Goal: Task Accomplishment & Management: Use online tool/utility

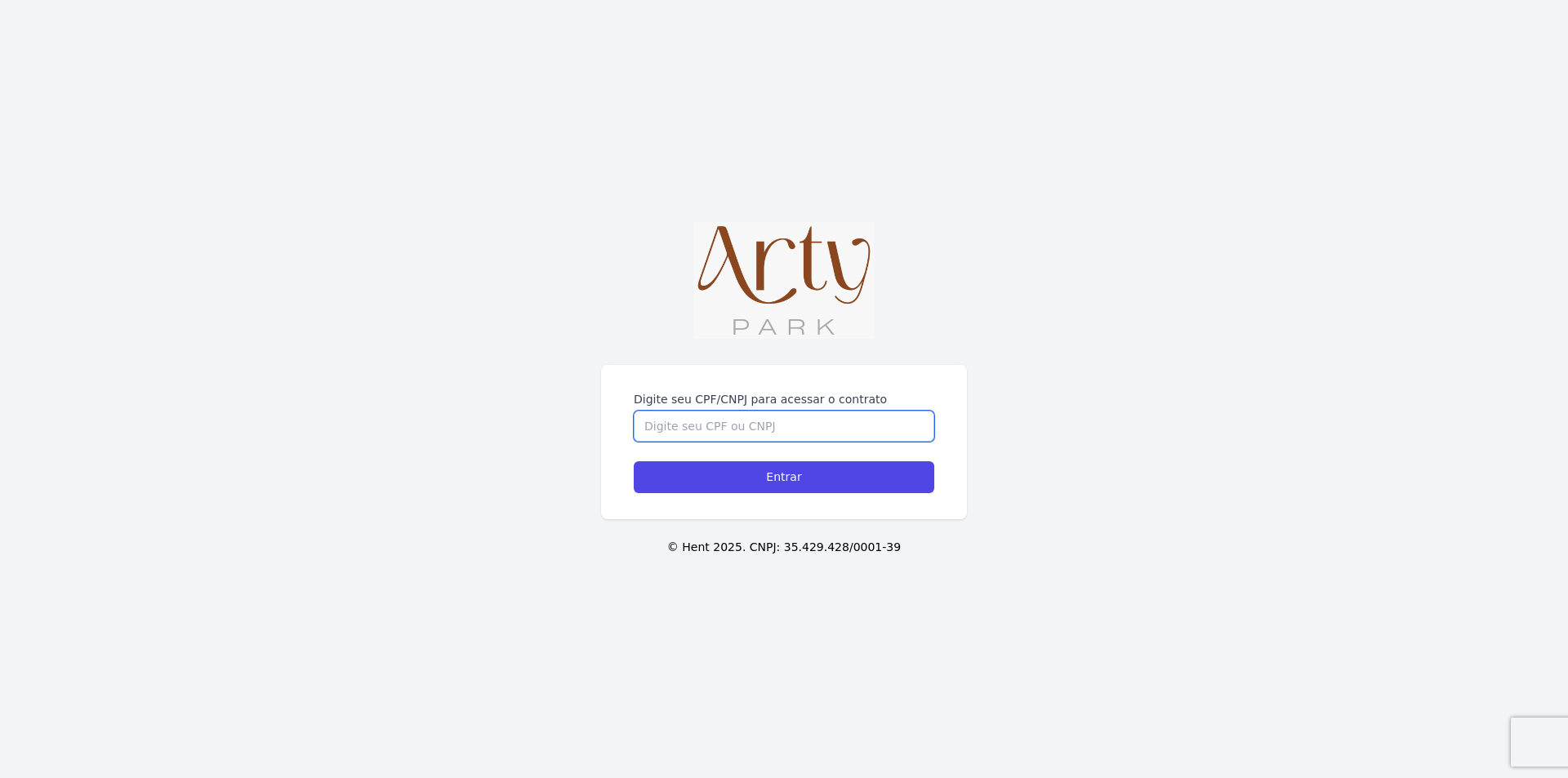
click at [722, 411] on input "Digite seu CPF/CNPJ para acessar o contrato" at bounding box center [783, 425] width 301 height 31
type input "04933403945"
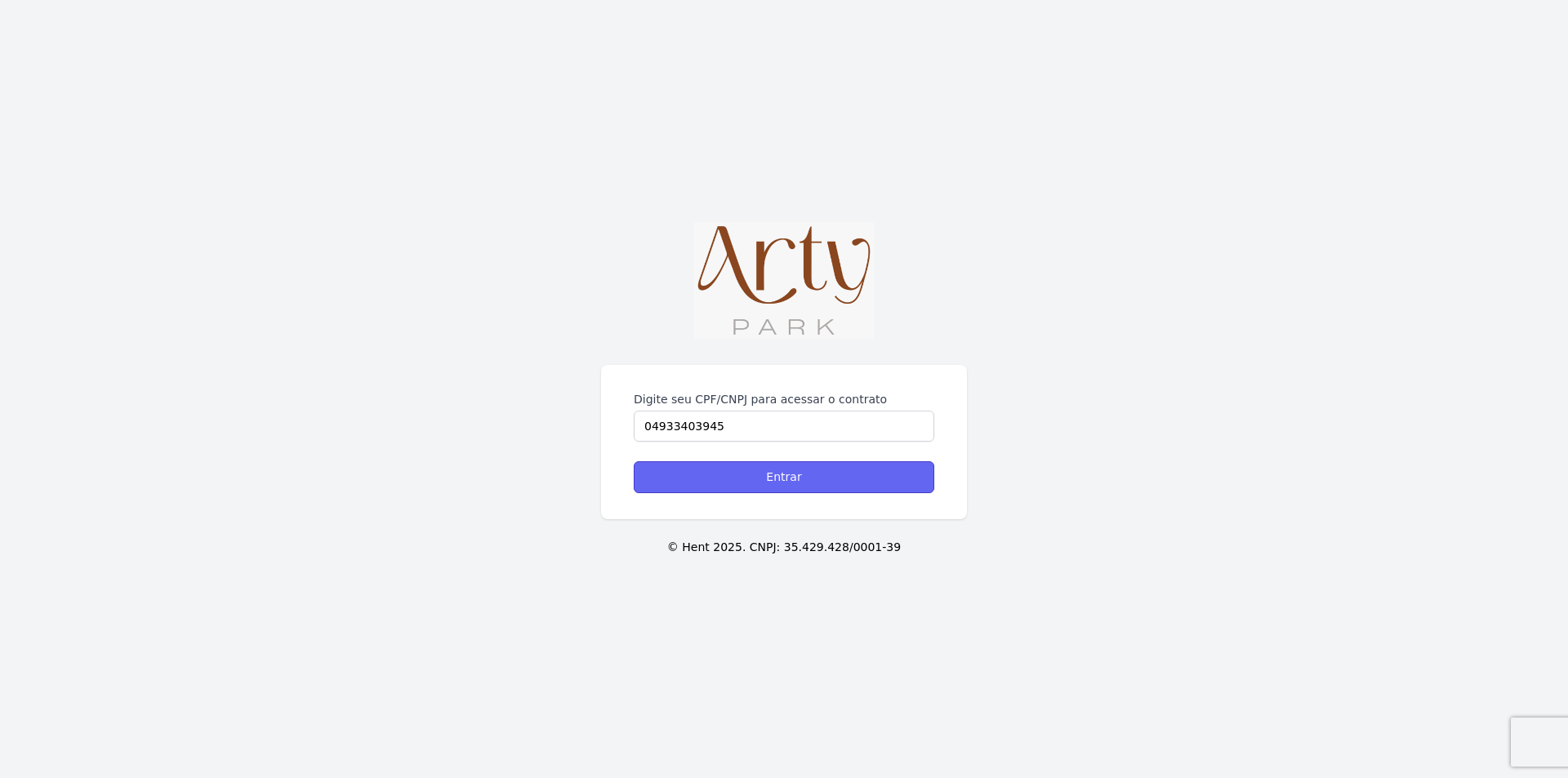
click at [717, 468] on input "Entrar" at bounding box center [783, 477] width 301 height 31
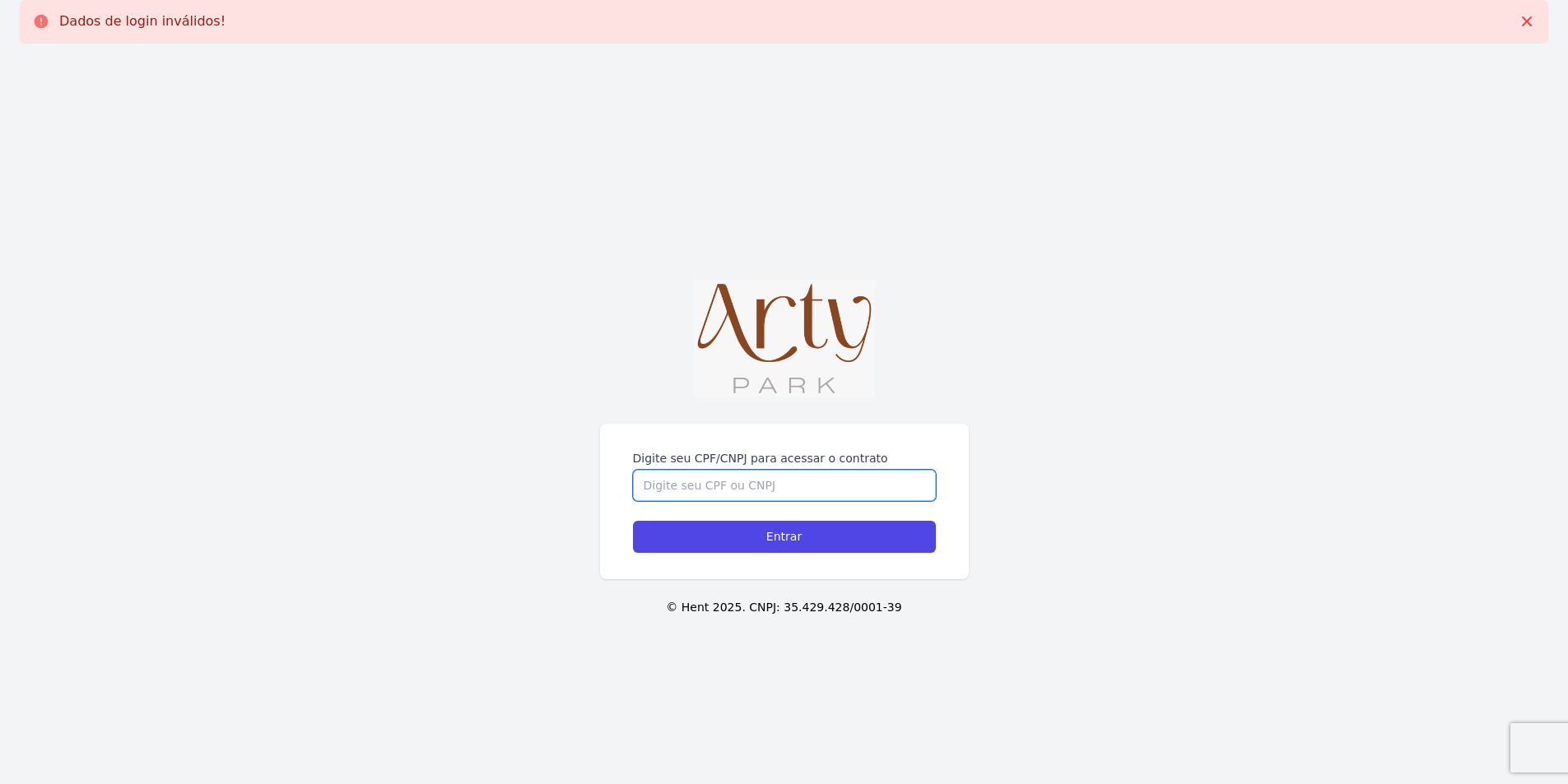
click at [715, 490] on input "Digite seu CPF/CNPJ para acessar o contrato" at bounding box center [784, 485] width 303 height 31
type input "04933403945"
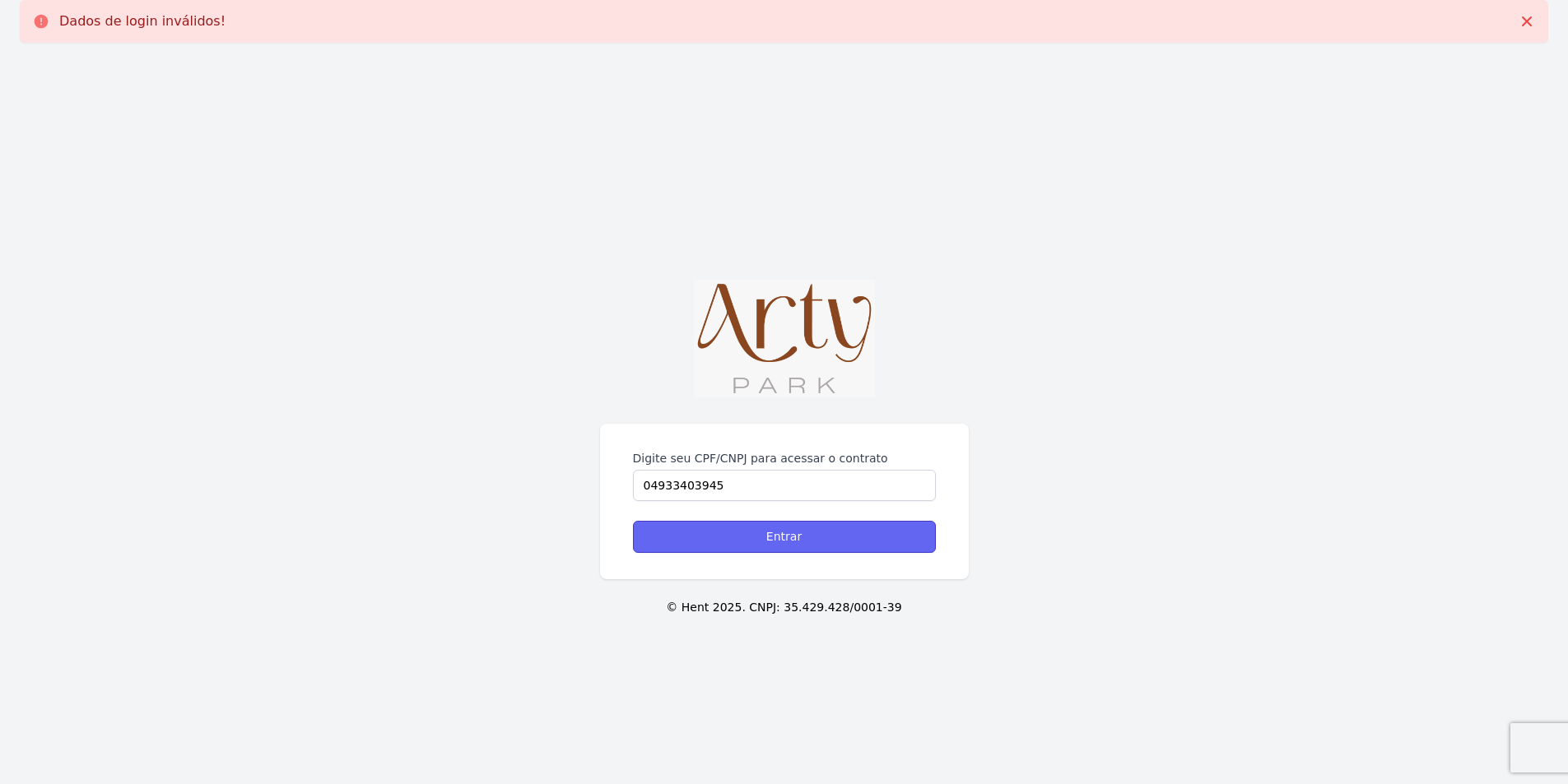
click at [835, 544] on input "Entrar" at bounding box center [784, 536] width 303 height 32
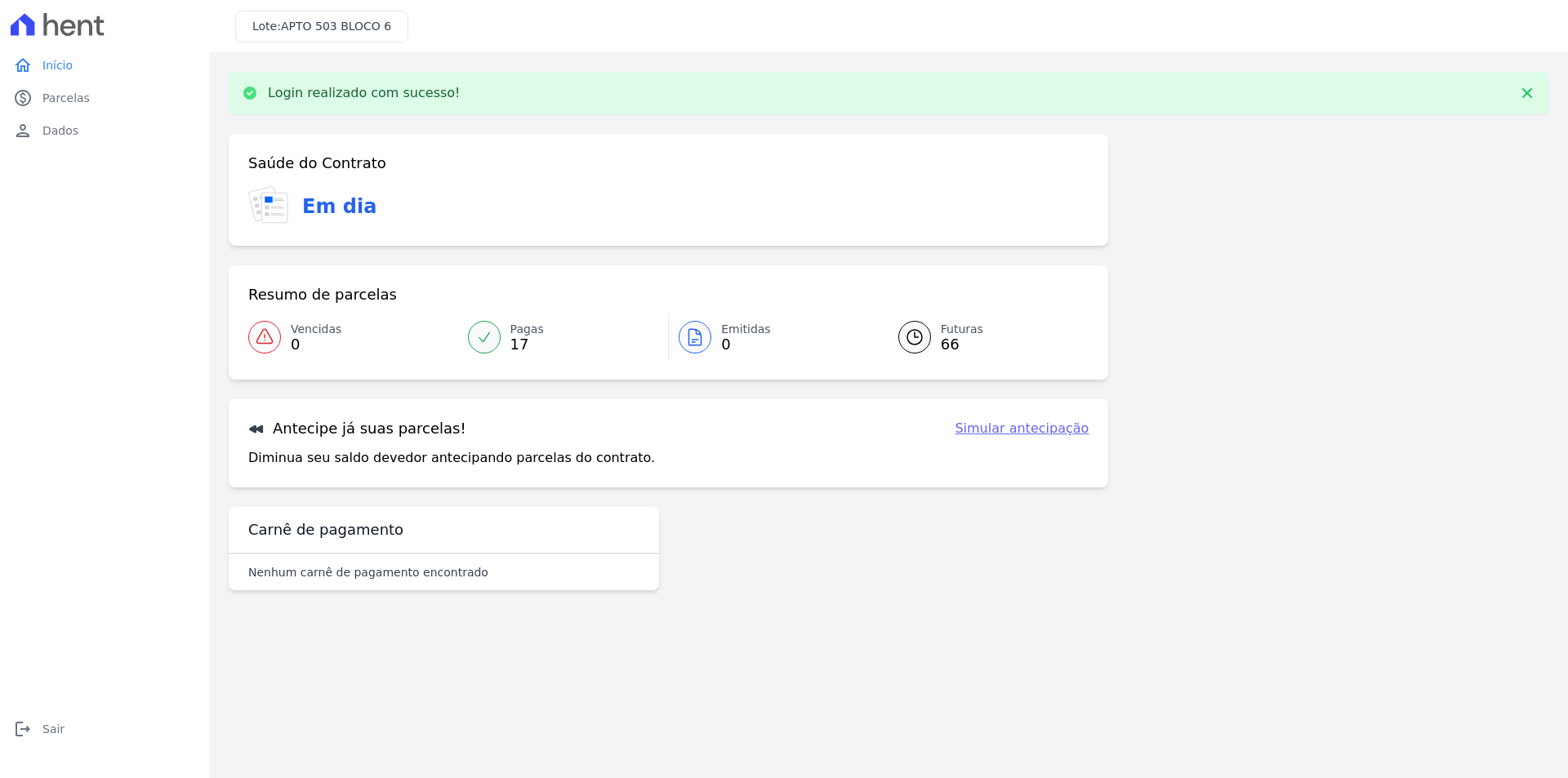
click at [957, 344] on span "66" at bounding box center [961, 344] width 42 height 13
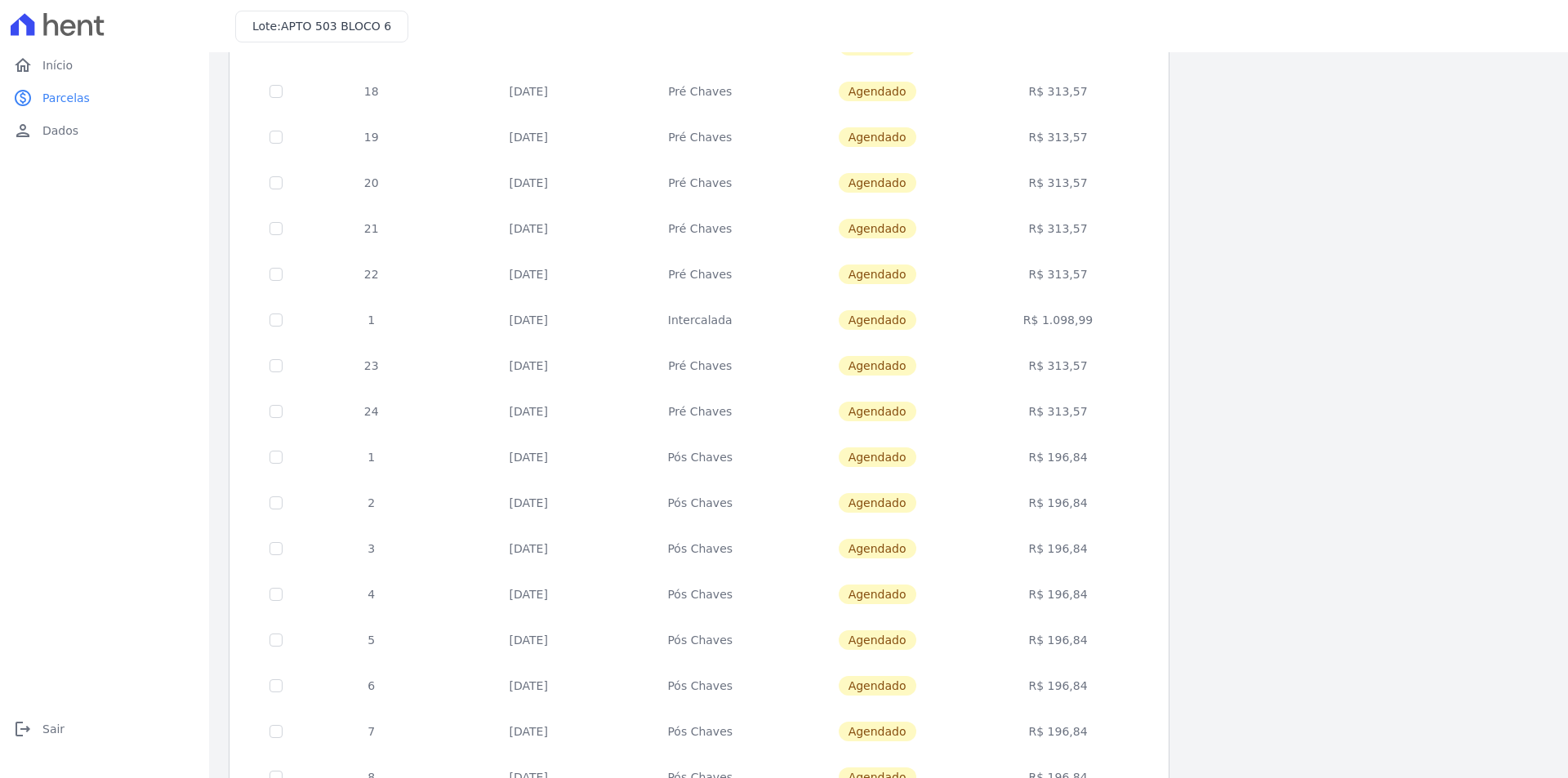
scroll to position [291, 0]
drag, startPoint x: 1034, startPoint y: 502, endPoint x: 1069, endPoint y: 487, distance: 38.1
click at [1065, 503] on td "R$ 196,84" at bounding box center [1058, 503] width 175 height 46
drag, startPoint x: 694, startPoint y: 325, endPoint x: 727, endPoint y: 314, distance: 34.8
click at [727, 314] on td "Intercalada" at bounding box center [700, 320] width 167 height 46
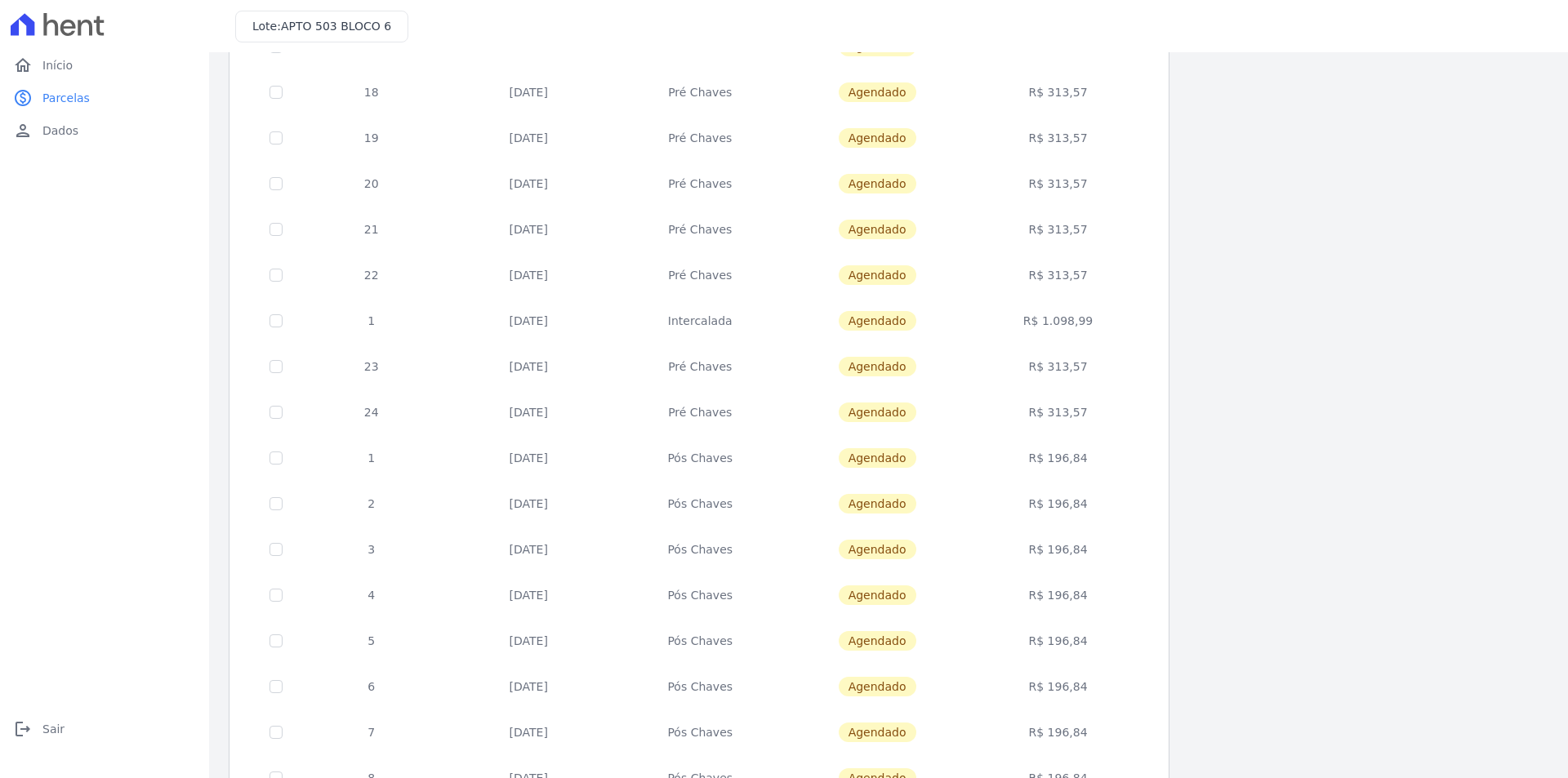
click at [690, 327] on td "Intercalada" at bounding box center [700, 320] width 167 height 46
drag, startPoint x: 370, startPoint y: 317, endPoint x: 527, endPoint y: 315, distance: 157.0
click at [521, 312] on tr "1 10/04/2026 Intercalada Agendado R$ 1.098,99" at bounding box center [700, 320] width 899 height 46
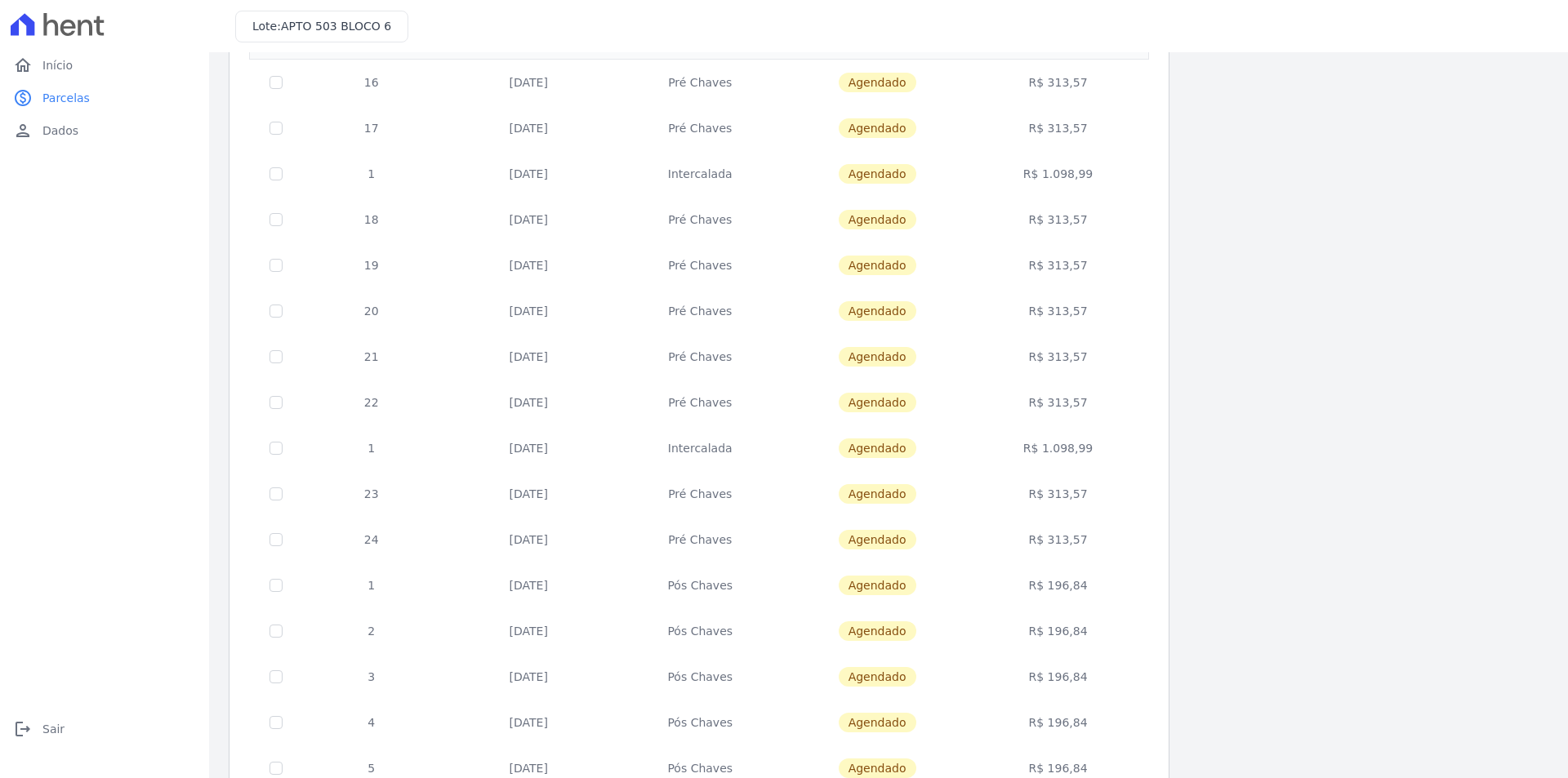
click at [1068, 444] on td "R$ 1.098,99" at bounding box center [1058, 448] width 175 height 46
drag, startPoint x: 503, startPoint y: 439, endPoint x: 566, endPoint y: 442, distance: 63.1
click at [566, 442] on td "10/04/2026" at bounding box center [529, 448] width 176 height 46
drag, startPoint x: 507, startPoint y: 175, endPoint x: 570, endPoint y: 176, distance: 63.0
click at [570, 176] on td "10/12/2025" at bounding box center [529, 173] width 176 height 46
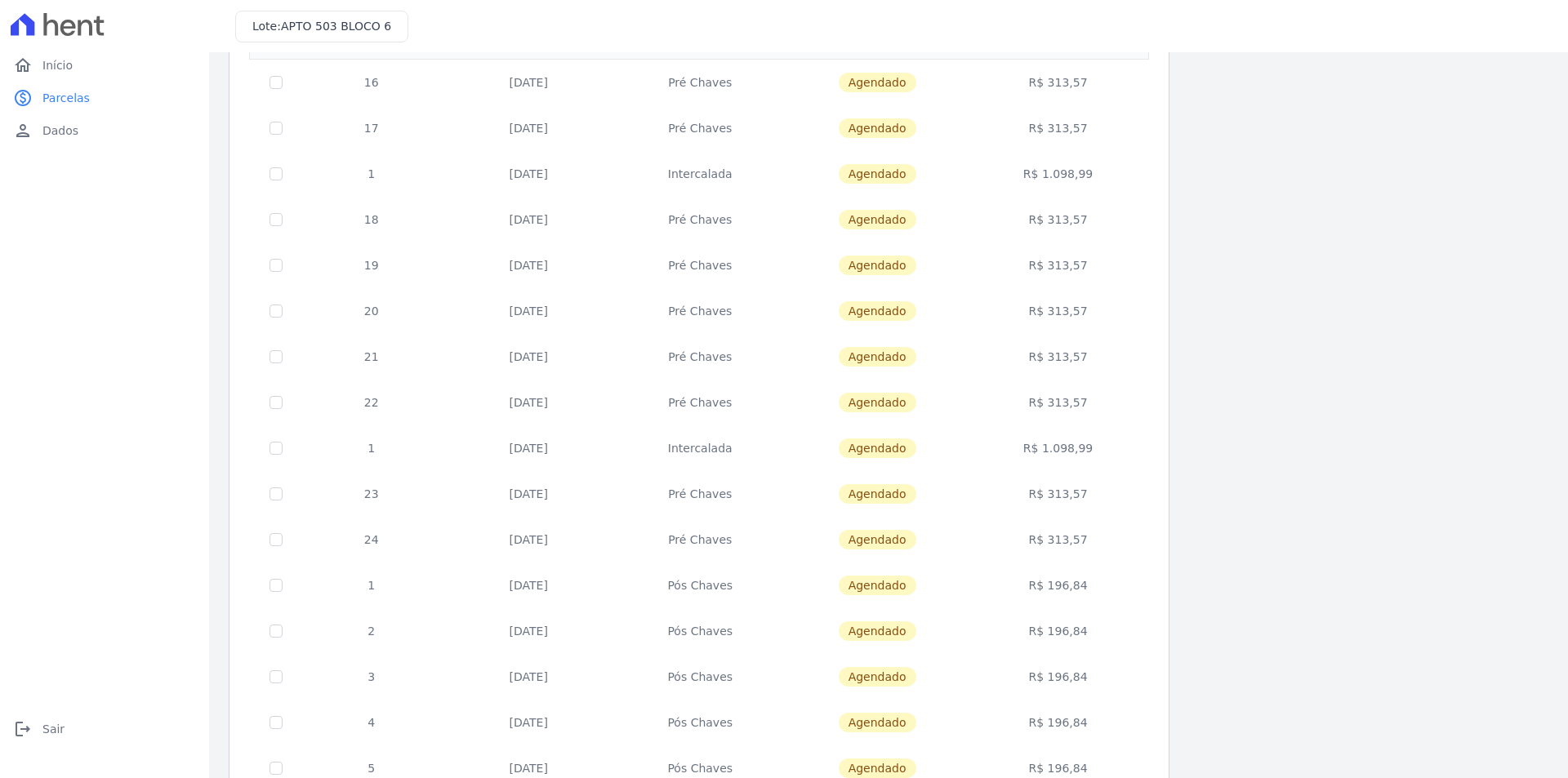
drag, startPoint x: 498, startPoint y: 458, endPoint x: 562, endPoint y: 457, distance: 64.0
click at [562, 457] on td "10/04/2026" at bounding box center [529, 448] width 176 height 46
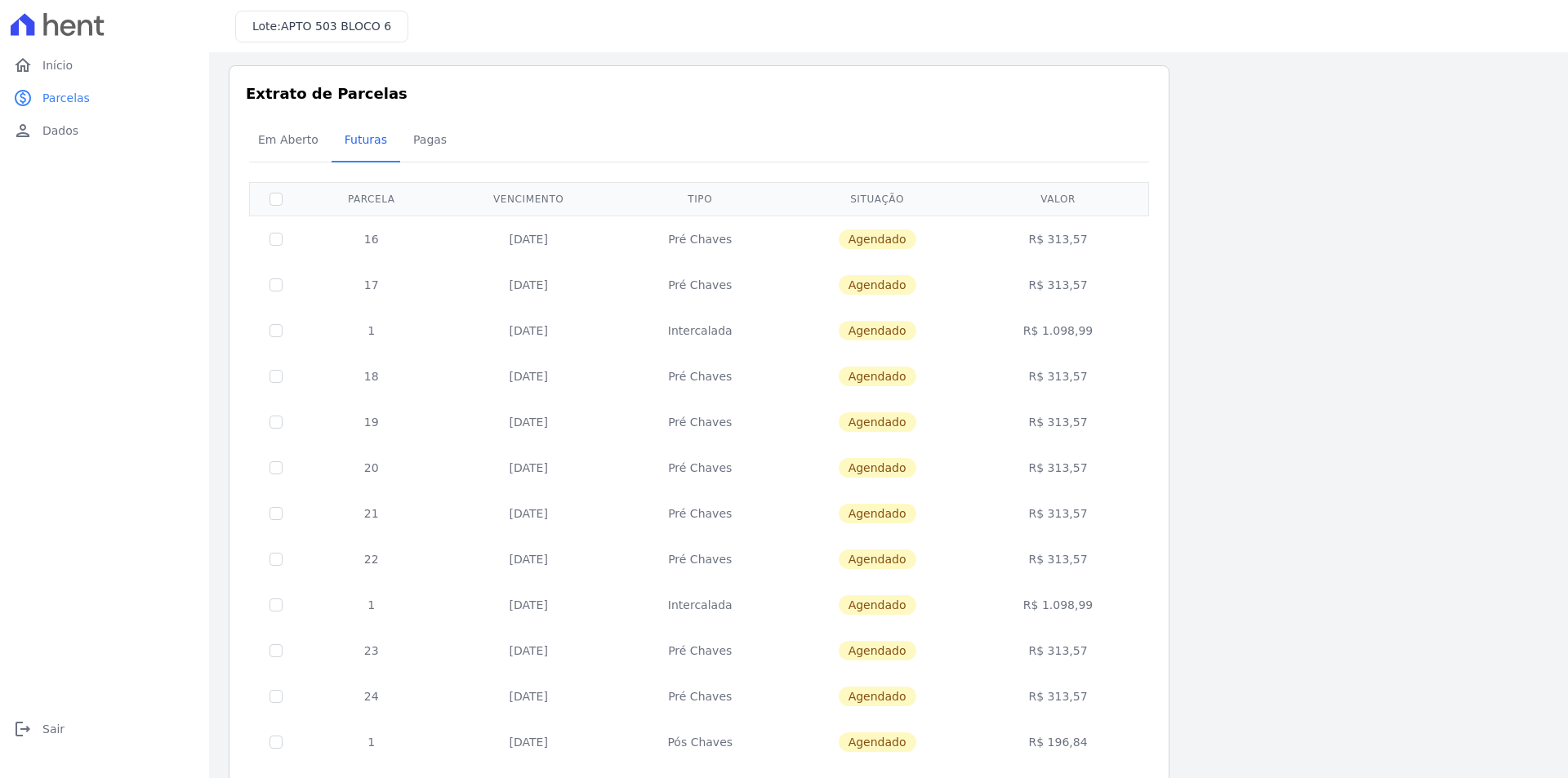
scroll to position [0, 0]
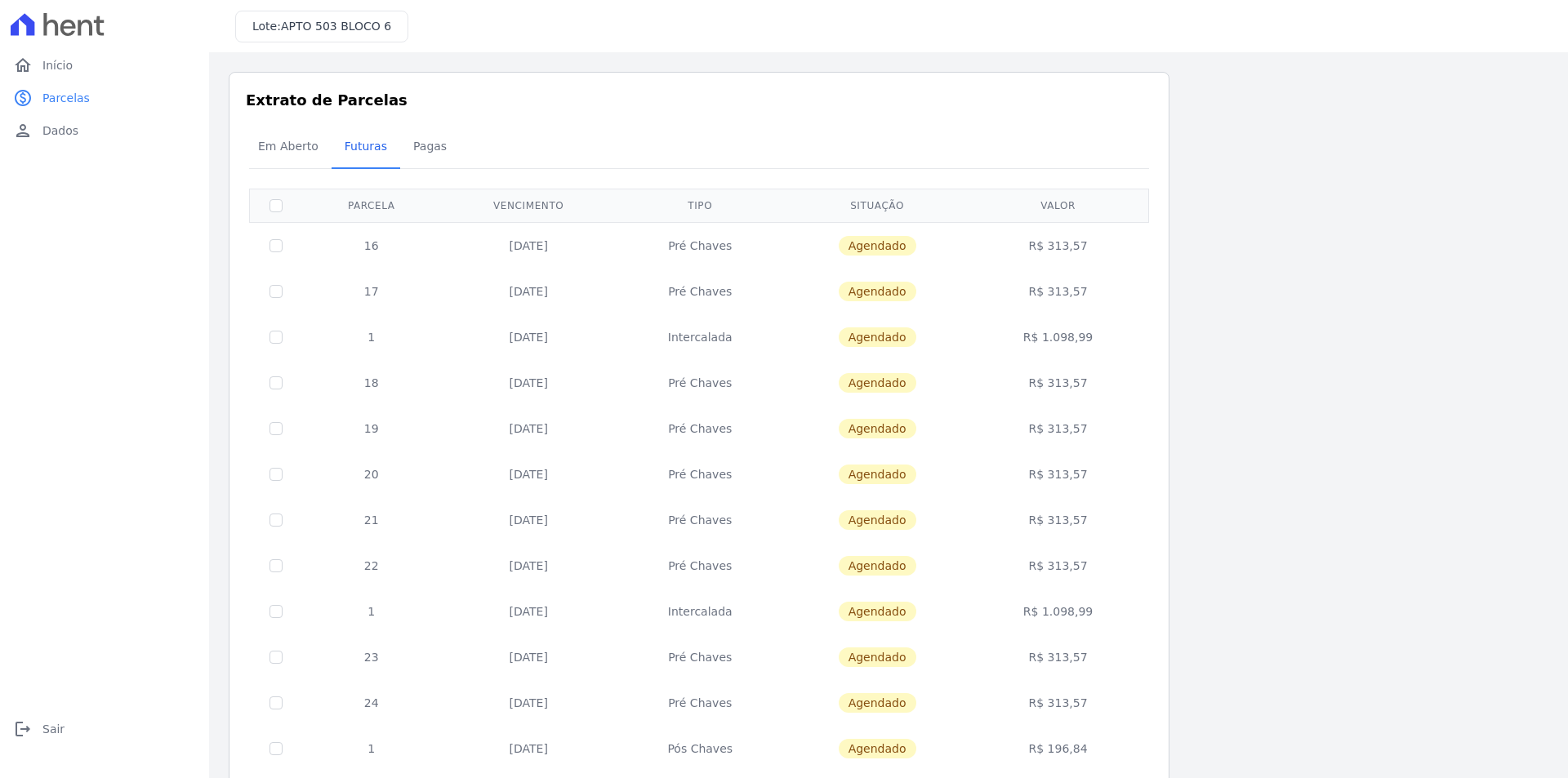
click at [374, 215] on th "Parcela" at bounding box center [372, 205] width 139 height 33
click at [373, 203] on th "Parcela" at bounding box center [372, 205] width 139 height 33
click at [421, 147] on span "Pagas" at bounding box center [430, 146] width 53 height 32
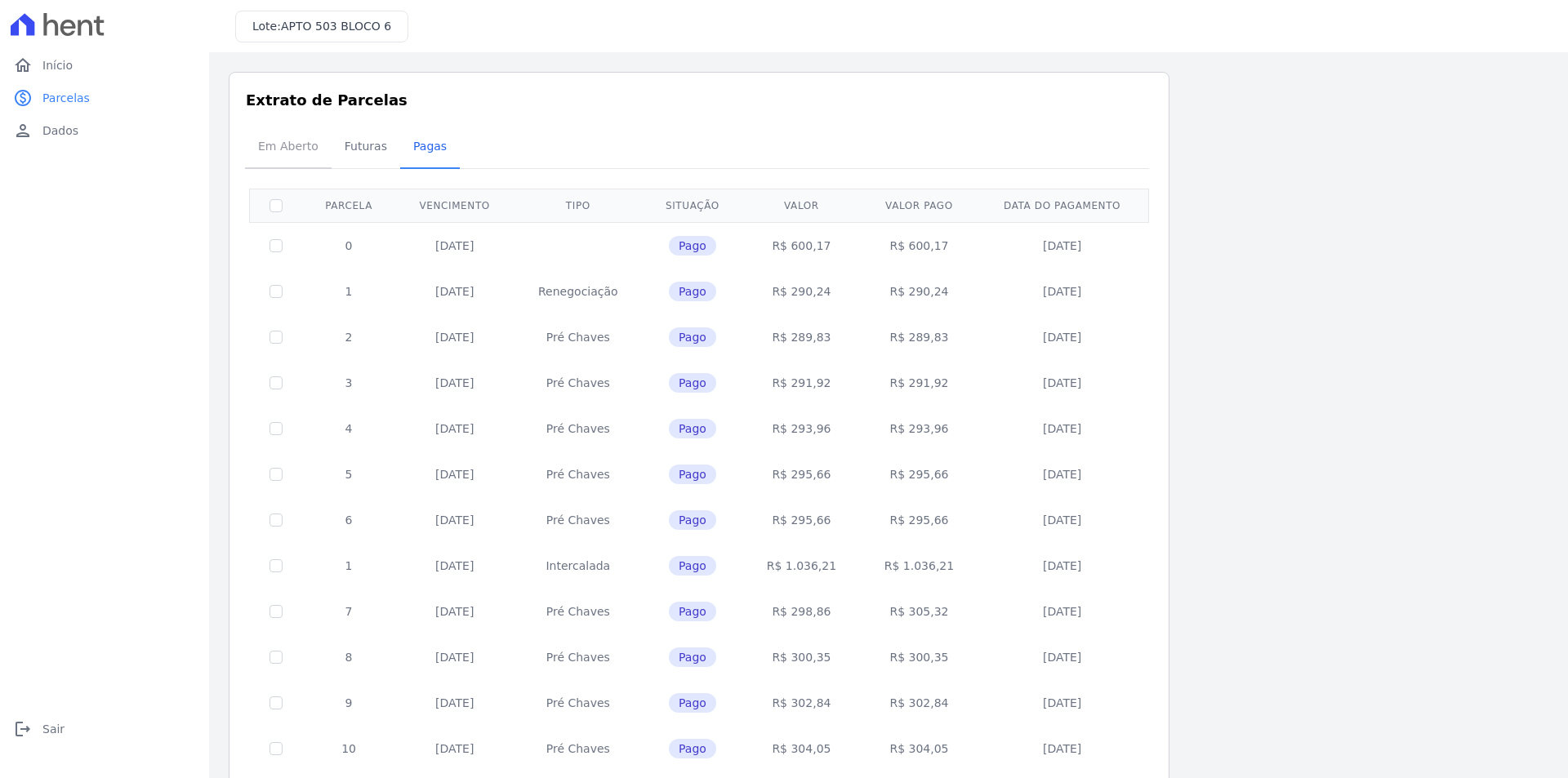
click at [282, 143] on span "Em Aberto" at bounding box center [288, 146] width 80 height 32
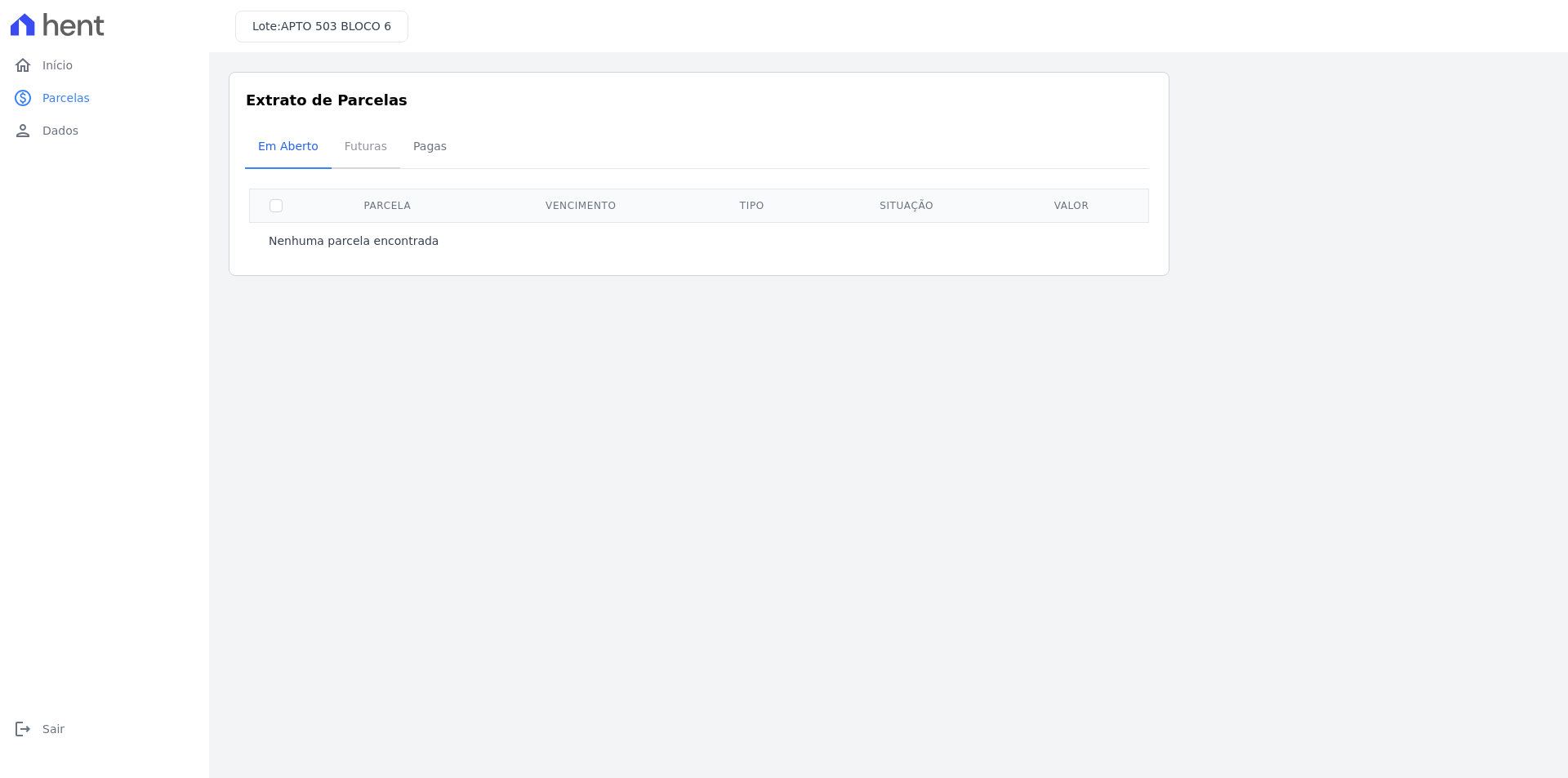
click at [352, 140] on span "Futuras" at bounding box center [365, 146] width 62 height 32
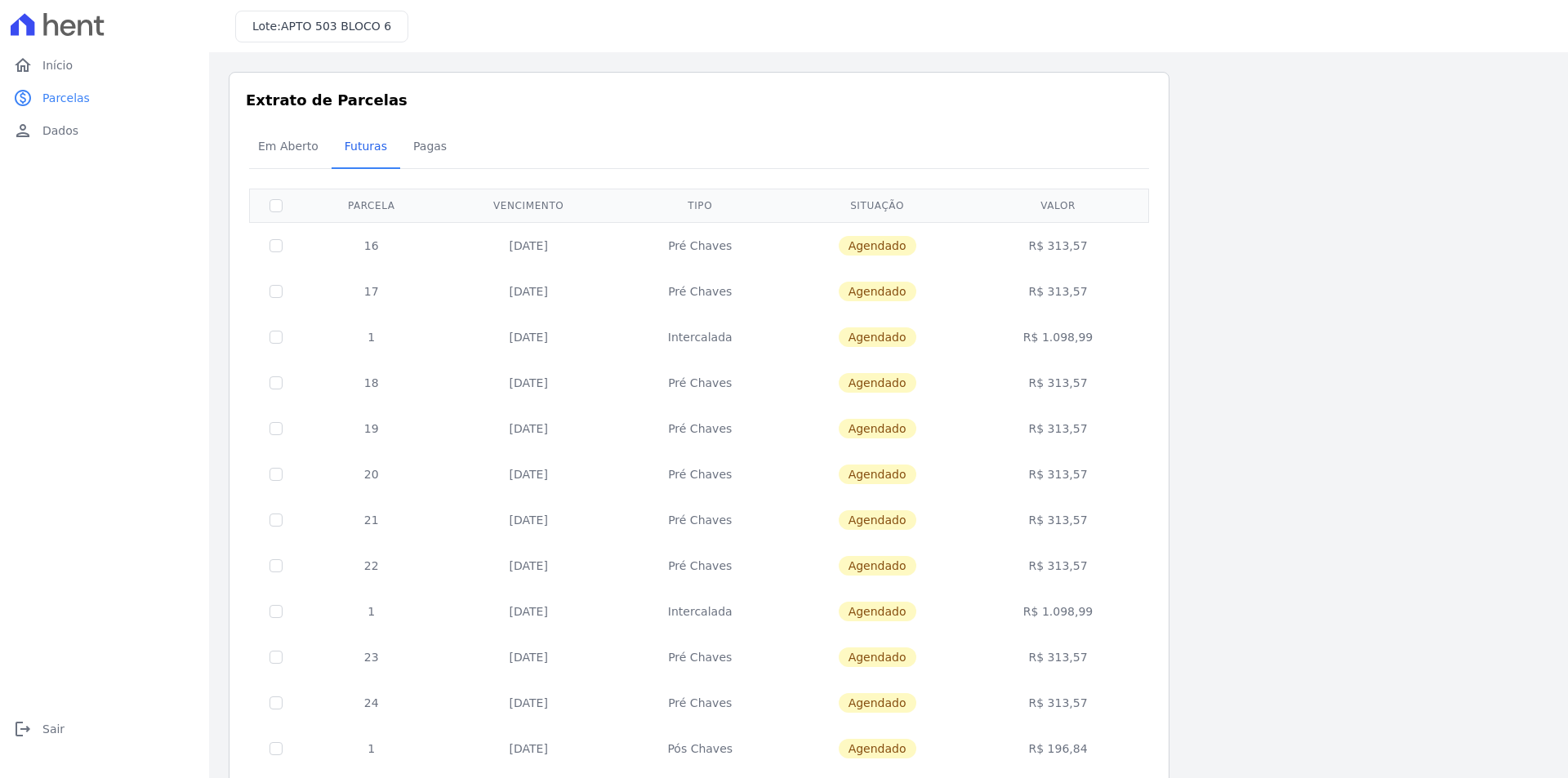
drag, startPoint x: 522, startPoint y: 339, endPoint x: 718, endPoint y: 338, distance: 196.0
click at [718, 338] on tr "1 10/12/2025 Intercalada Agendado R$ 1.098,99" at bounding box center [700, 337] width 899 height 46
drag, startPoint x: 524, startPoint y: 608, endPoint x: 1104, endPoint y: 612, distance: 580.0
click at [1104, 612] on tr "1 10/04/2026 Intercalada Agendado R$ 1.098,99" at bounding box center [700, 611] width 899 height 46
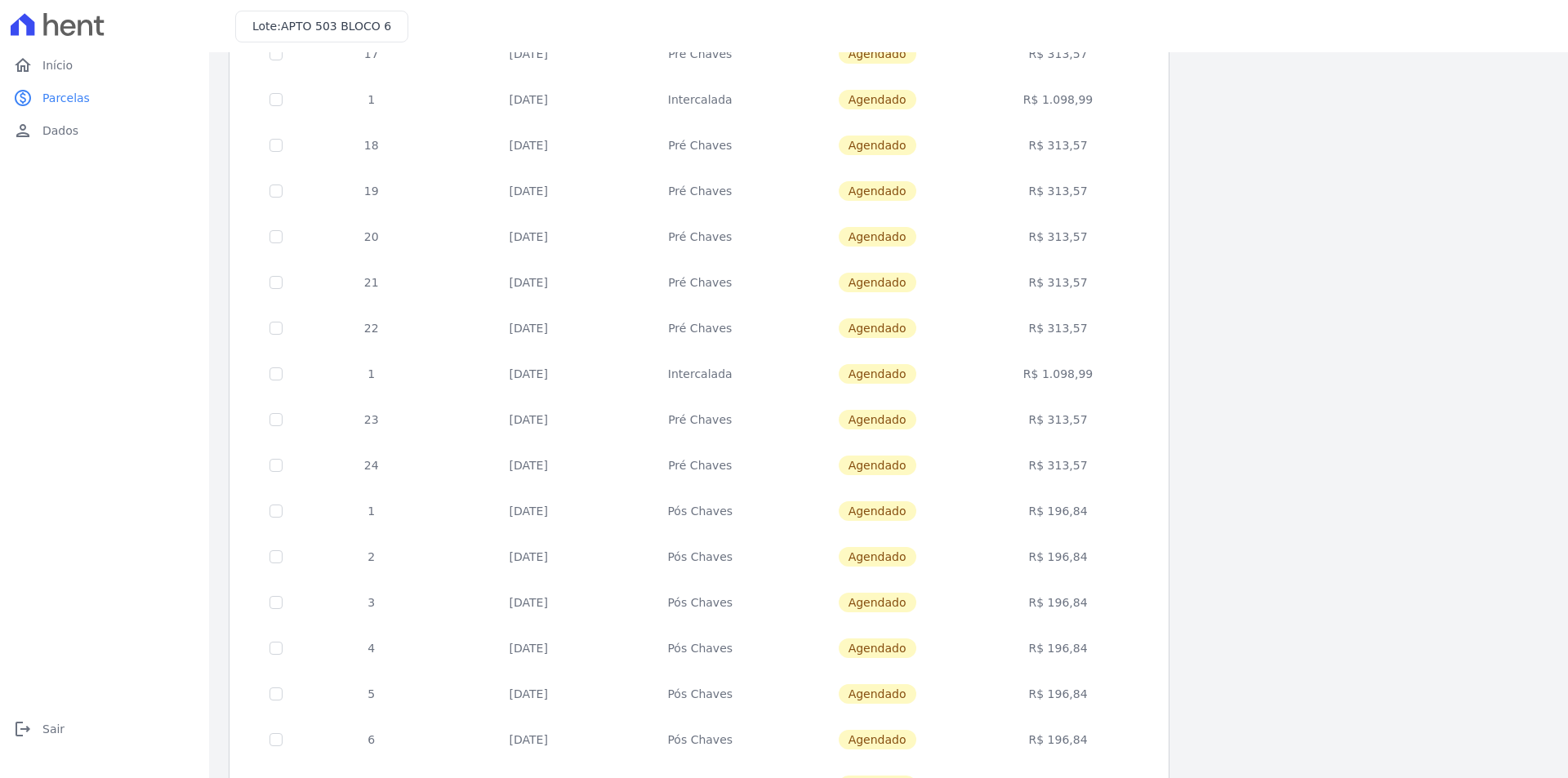
scroll to position [209, 0]
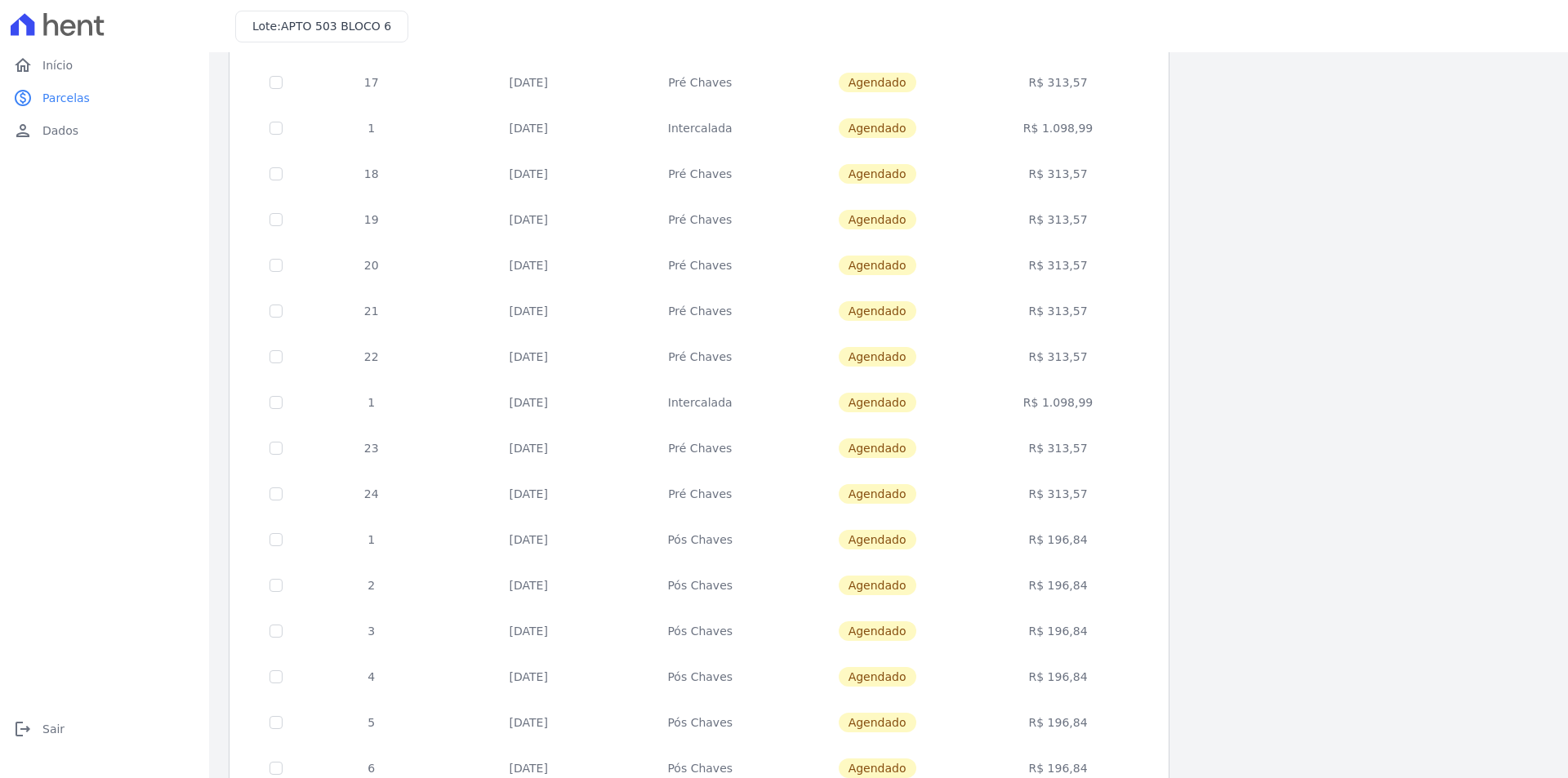
click at [585, 401] on td "10/04/2026" at bounding box center [529, 402] width 176 height 46
drag, startPoint x: 504, startPoint y: 398, endPoint x: 616, endPoint y: 399, distance: 112.0
click at [577, 399] on td "10/04/2026" at bounding box center [529, 402] width 176 height 46
drag, startPoint x: 362, startPoint y: 448, endPoint x: 379, endPoint y: 479, distance: 35.4
click at [379, 479] on tbody "16 10/10/2025 Pré Chaves Agendado R$ 313,57 17 10/11/2025 Pré Chaves Agendado R…" at bounding box center [700, 471] width 899 height 915
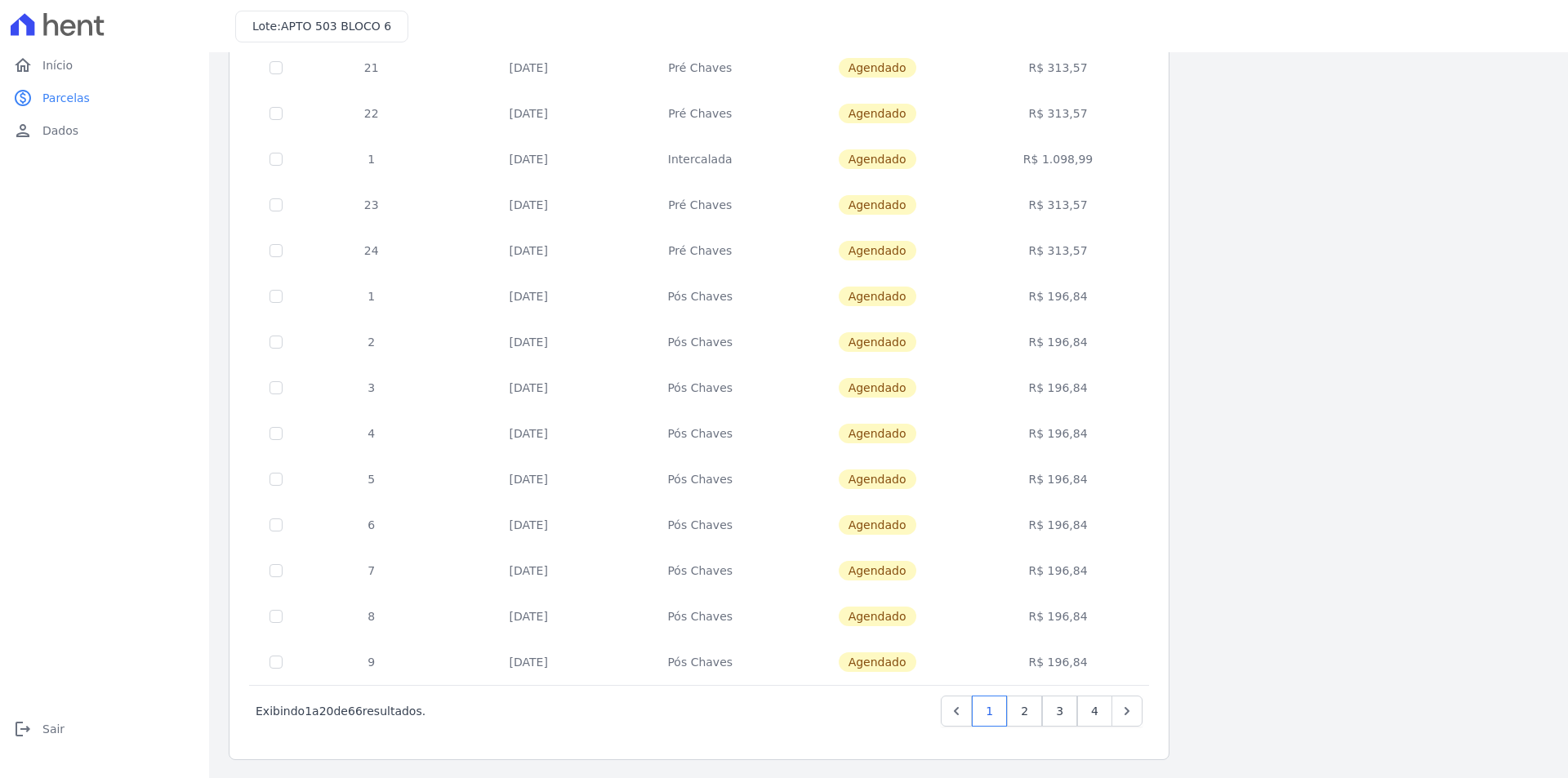
scroll to position [454, 0]
click at [1025, 717] on link "2" at bounding box center [1024, 708] width 35 height 31
click at [1060, 713] on link "3" at bounding box center [1060, 708] width 35 height 31
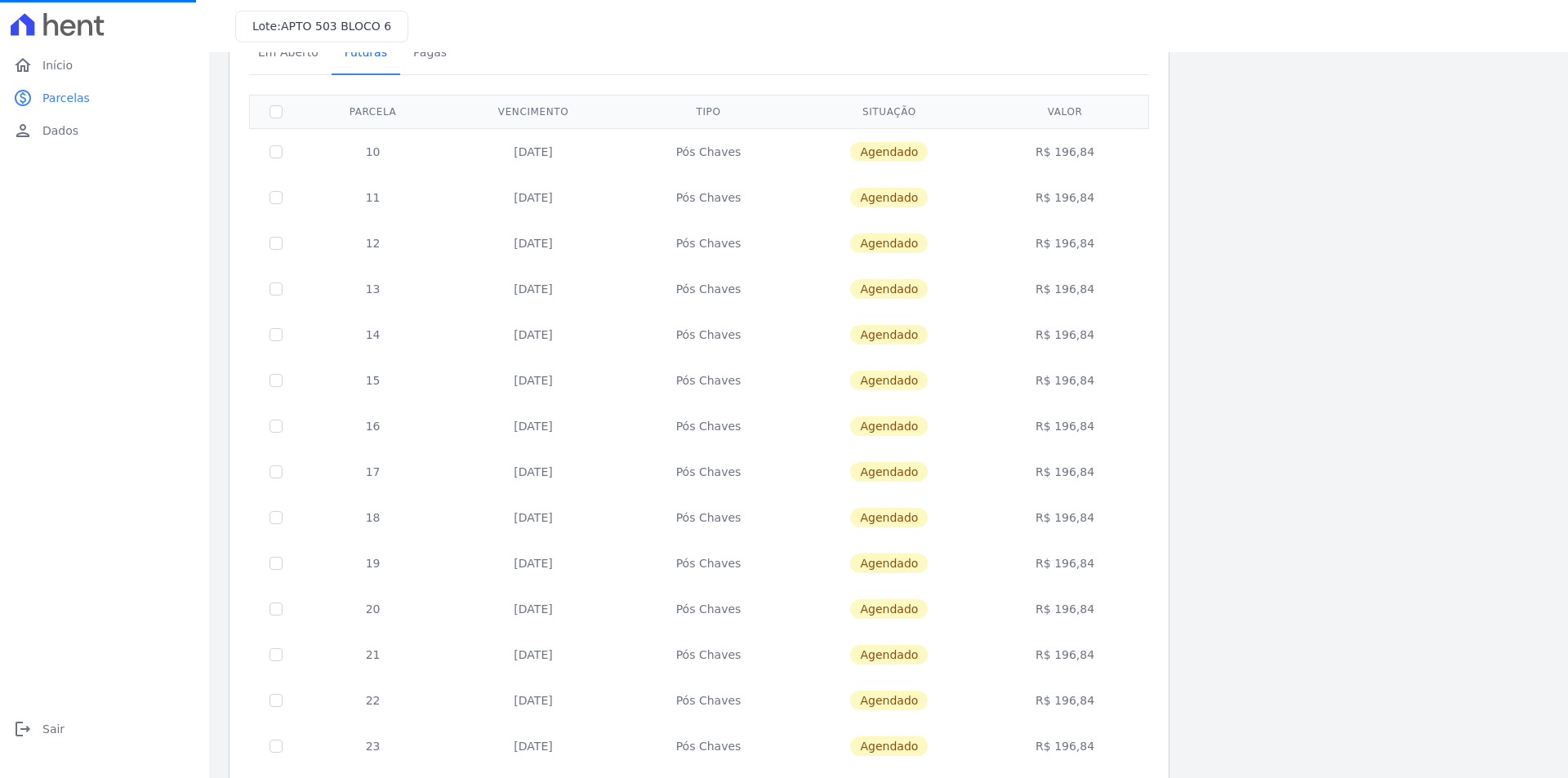
scroll to position [454, 0]
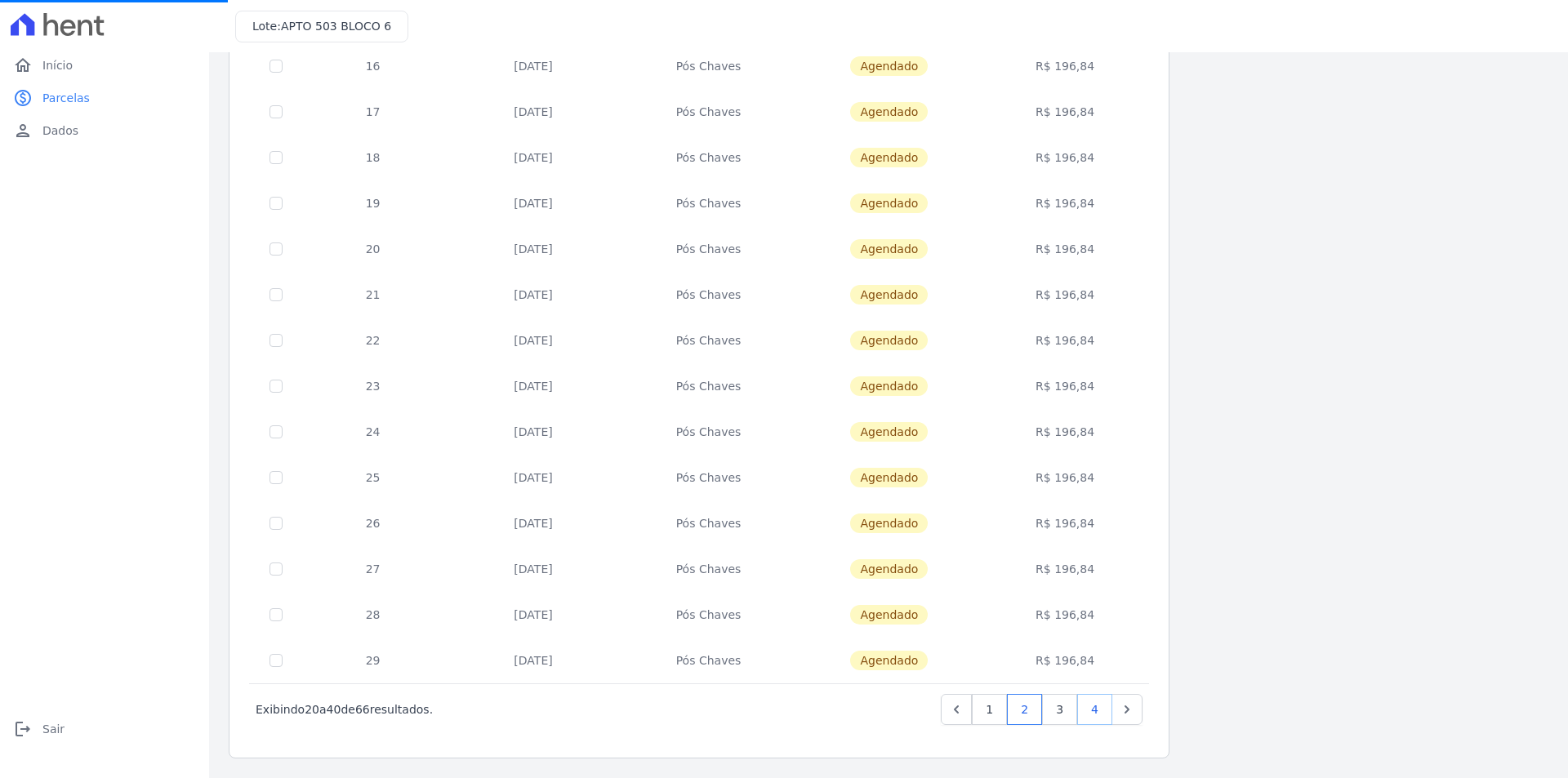
click at [1091, 706] on link "4" at bounding box center [1094, 708] width 35 height 31
click at [1099, 708] on link "4" at bounding box center [1094, 708] width 35 height 31
click at [1128, 709] on icon "Next" at bounding box center [1127, 709] width 5 height 8
click at [1094, 718] on link "4" at bounding box center [1094, 708] width 35 height 31
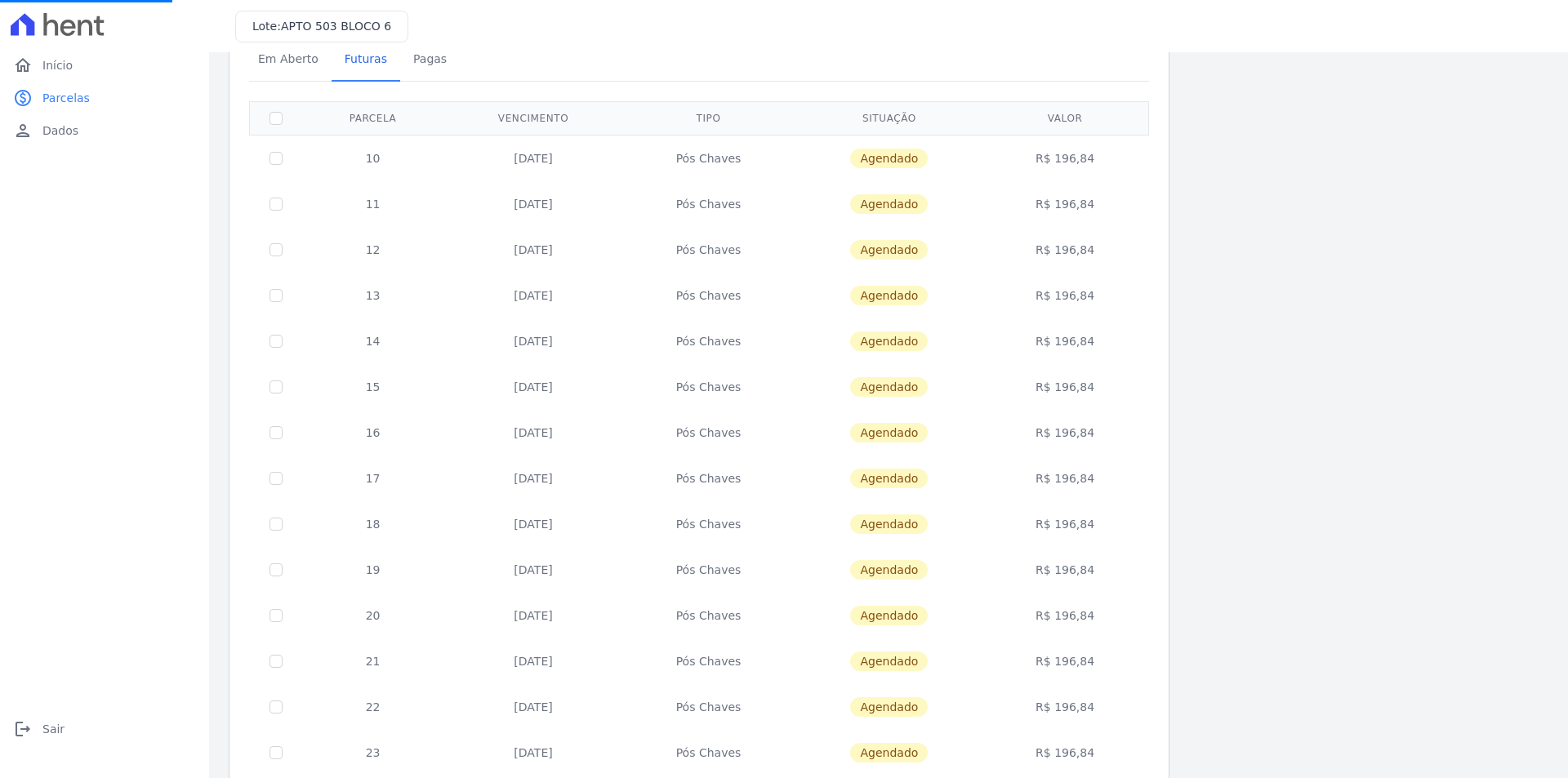
scroll to position [0, 0]
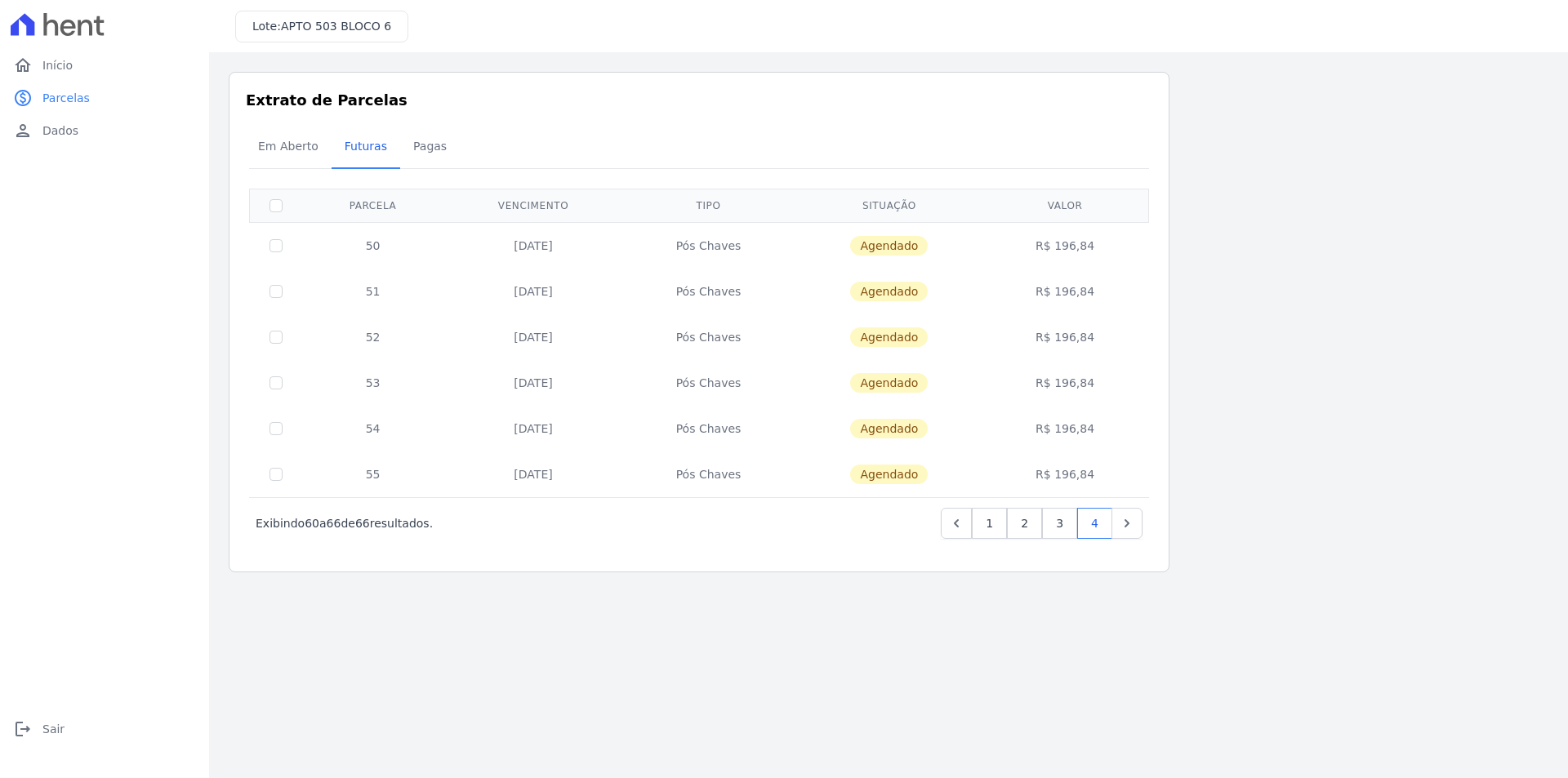
drag, startPoint x: 511, startPoint y: 471, endPoint x: 1099, endPoint y: 475, distance: 588.0
click at [1099, 475] on tr "55 10/01/2031 Pós Chaves Agendado R$ 196,84" at bounding box center [700, 473] width 899 height 46
click at [80, 126] on link "person Dados" at bounding box center [104, 130] width 196 height 32
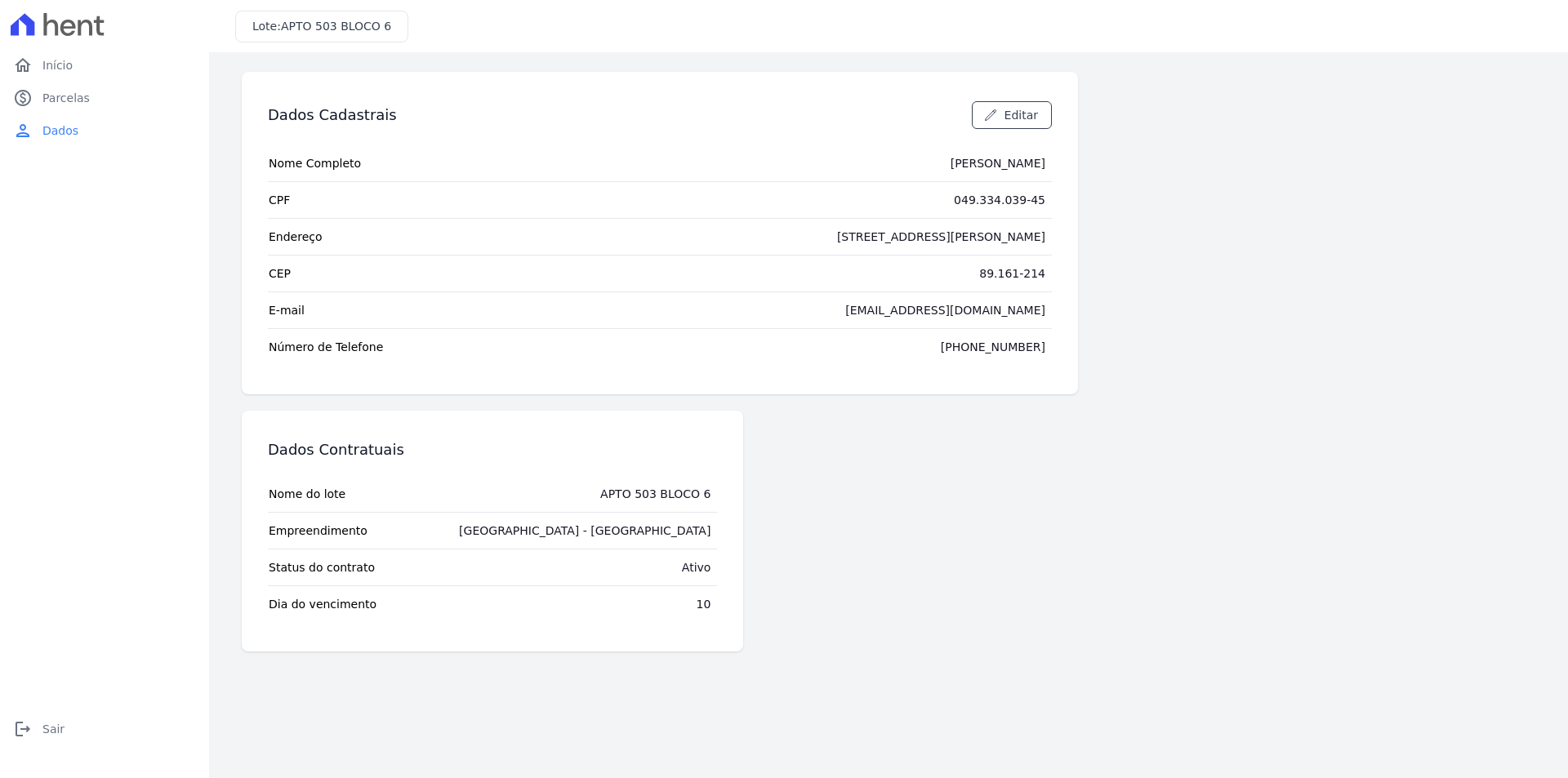
drag, startPoint x: 280, startPoint y: 579, endPoint x: 703, endPoint y: 605, distance: 423.8
click at [703, 605] on tbody "Nome do lote APTO 503 BLOCO 6 Empreendimento Arty Park - Gravatai Status do con…" at bounding box center [493, 549] width 450 height 146
click at [332, 324] on tr "E-mail engbrandl@yahoo.com.br" at bounding box center [660, 310] width 784 height 36
click at [55, 65] on span "Início" at bounding box center [57, 65] width 30 height 17
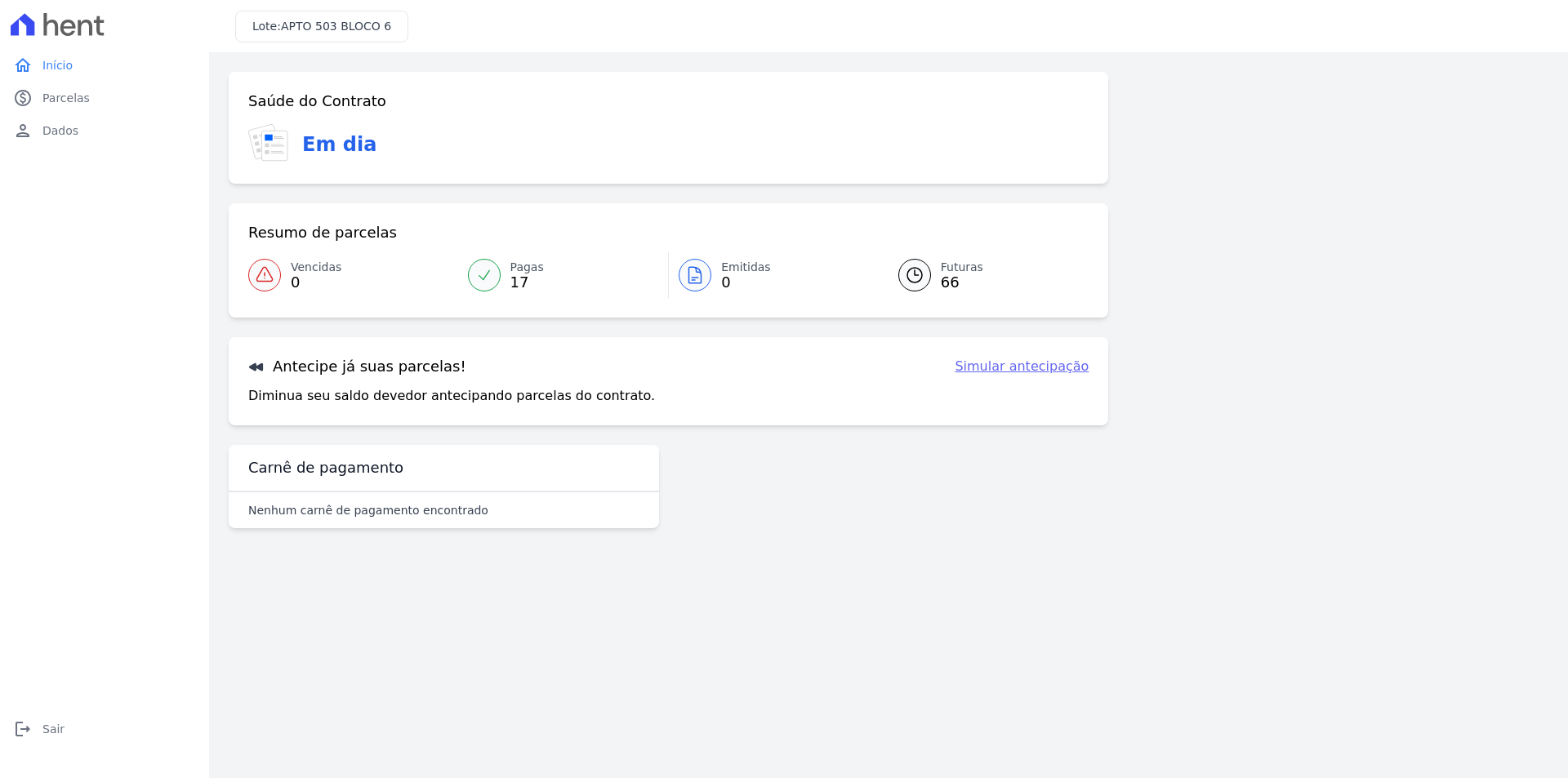
click at [1037, 368] on link "Simular antecipação" at bounding box center [1022, 367] width 134 height 20
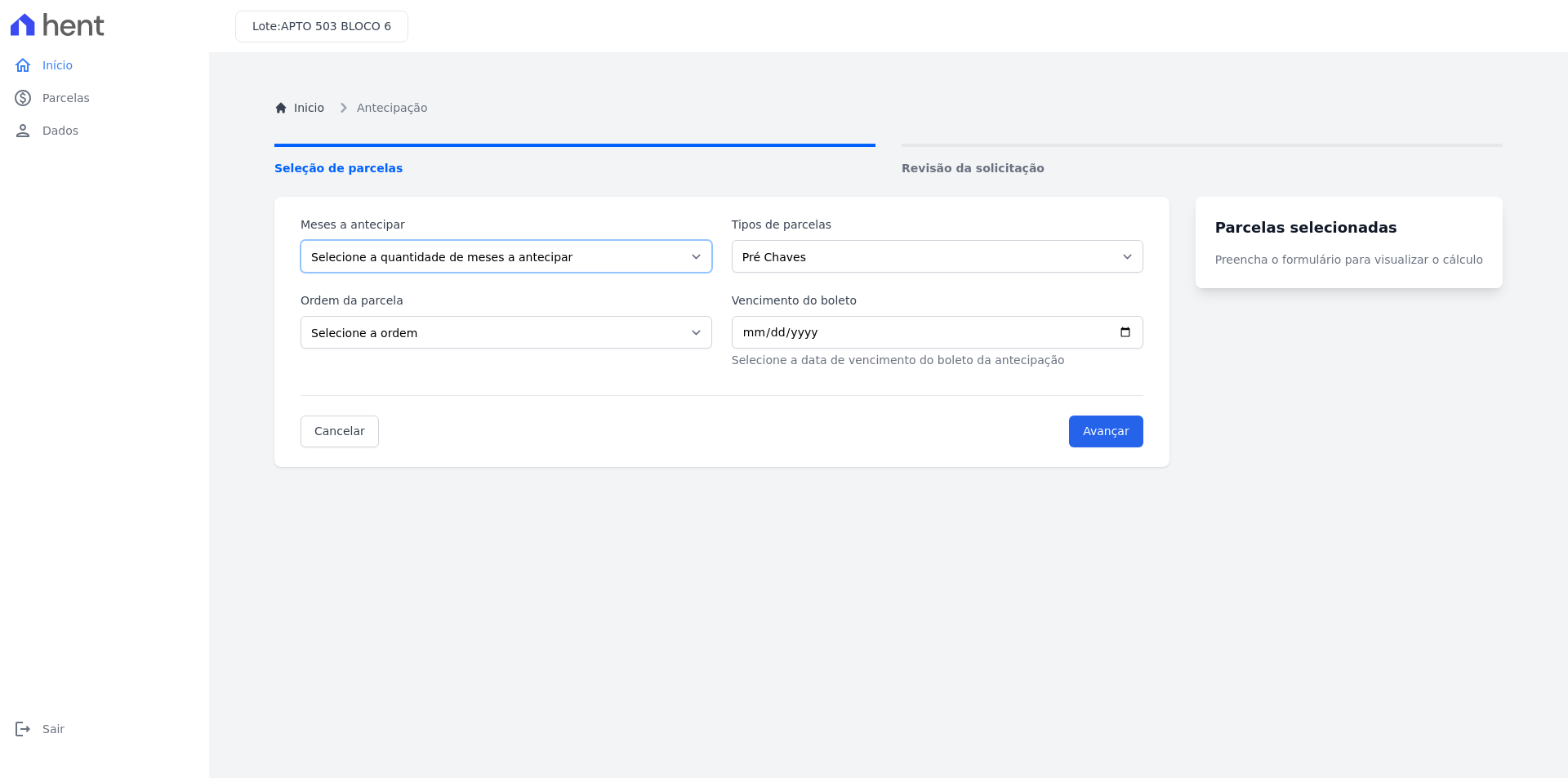
click at [536, 264] on select "Selecione a quantidade de meses a antecipar 1 2 3 4 5 6 7 8 9 10 11 12 13 14 15…" at bounding box center [506, 256] width 411 height 32
click at [873, 269] on select "Pré Chaves Intercalada Pós Chaves" at bounding box center [937, 256] width 411 height 32
select select "post_keys"
click at [742, 240] on select "Pré Chaves Intercalada Pós Chaves" at bounding box center [937, 256] width 411 height 32
click at [455, 329] on select "Selecione a ordem Últimas parcelas Primeiras parcelas" at bounding box center [506, 332] width 411 height 32
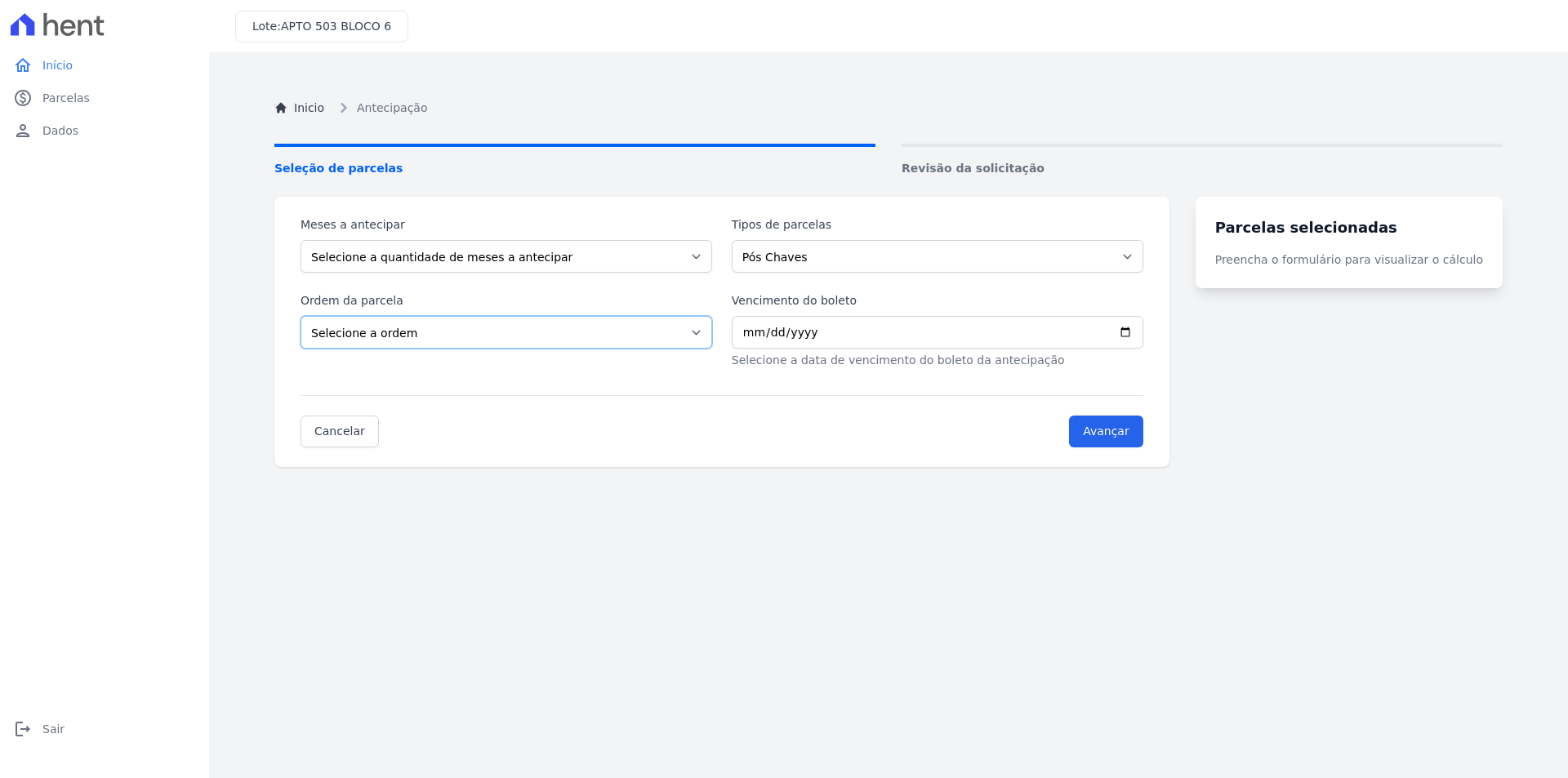
select select "ending"
click at [301, 316] on select "Selecione a ordem Últimas parcelas Primeiras parcelas" at bounding box center [506, 332] width 411 height 32
click at [450, 267] on select "Selecione a quantidade de meses a antecipar 1 2 3 4 5 6 7 8 9 10 11 12 13 14 15…" at bounding box center [506, 256] width 411 height 32
select select "10"
click at [301, 240] on select "Selecione a quantidade de meses a antecipar 1 2 3 4 5 6 7 8 9 10 11 12 13 14 15…" at bounding box center [506, 256] width 411 height 32
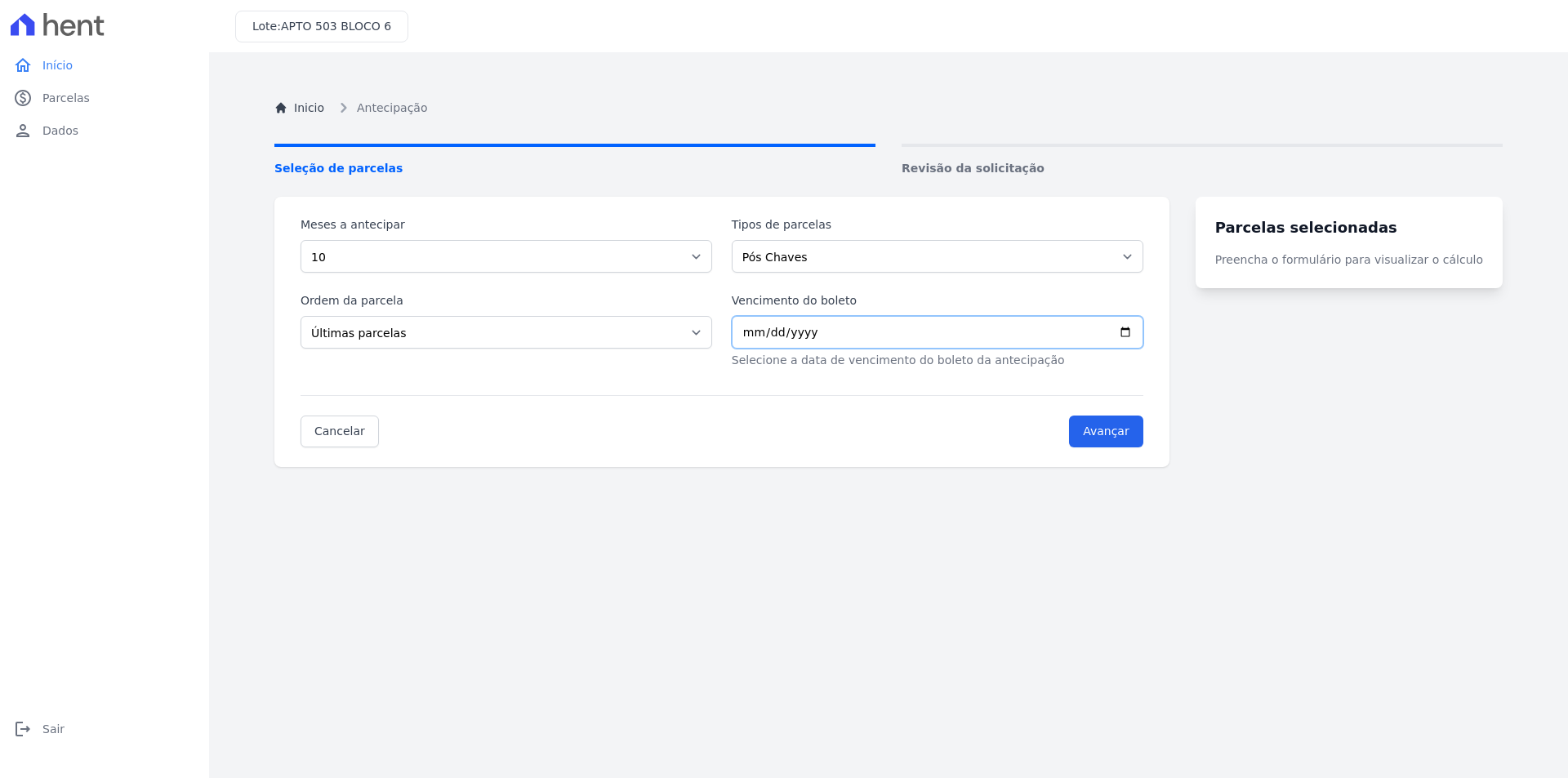
click at [844, 331] on input "Vencimento do boleto" at bounding box center [937, 332] width 411 height 32
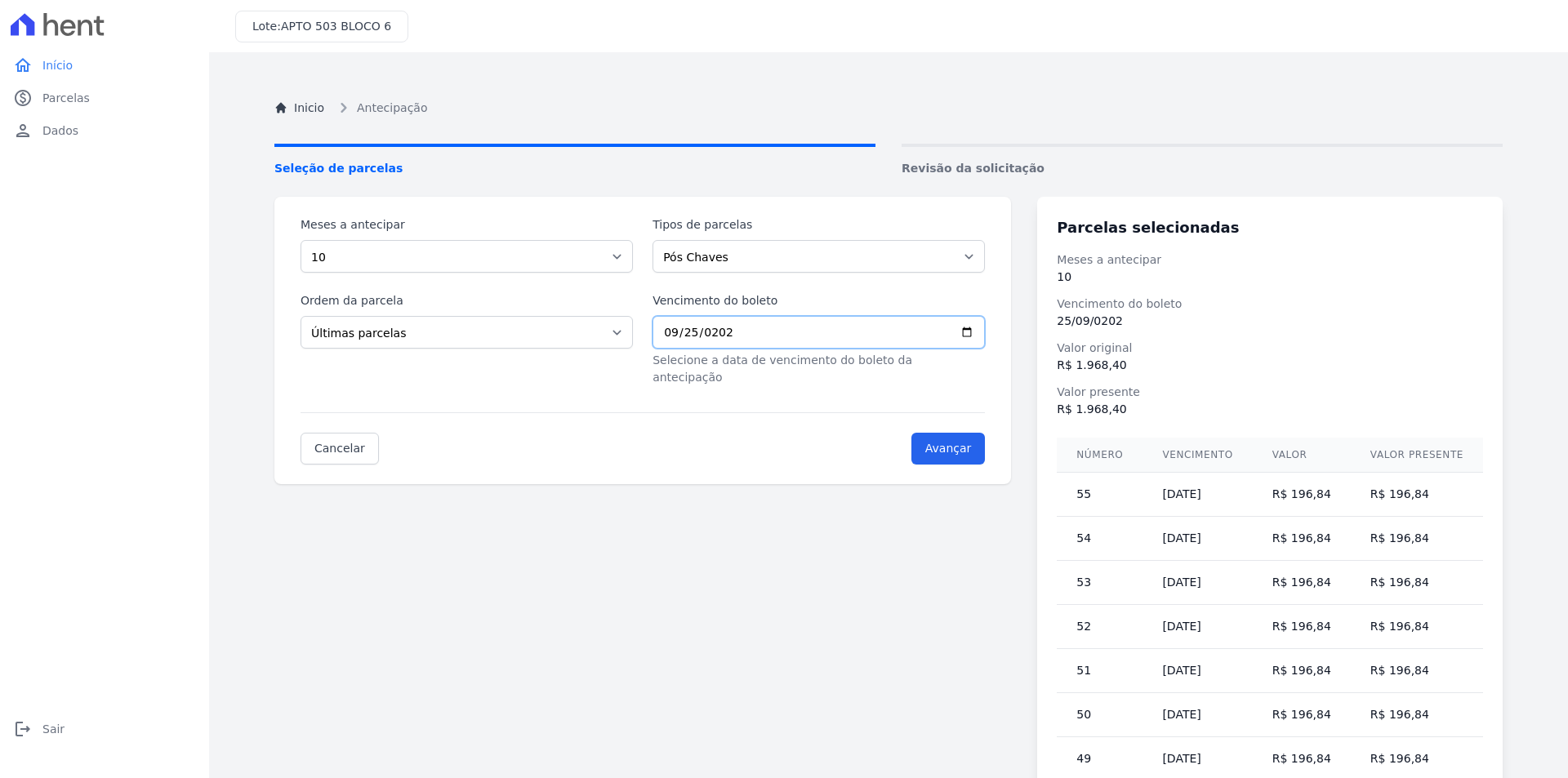
type input "2026-09-25"
click at [1129, 388] on dt "Valor presente" at bounding box center [1269, 392] width 426 height 17
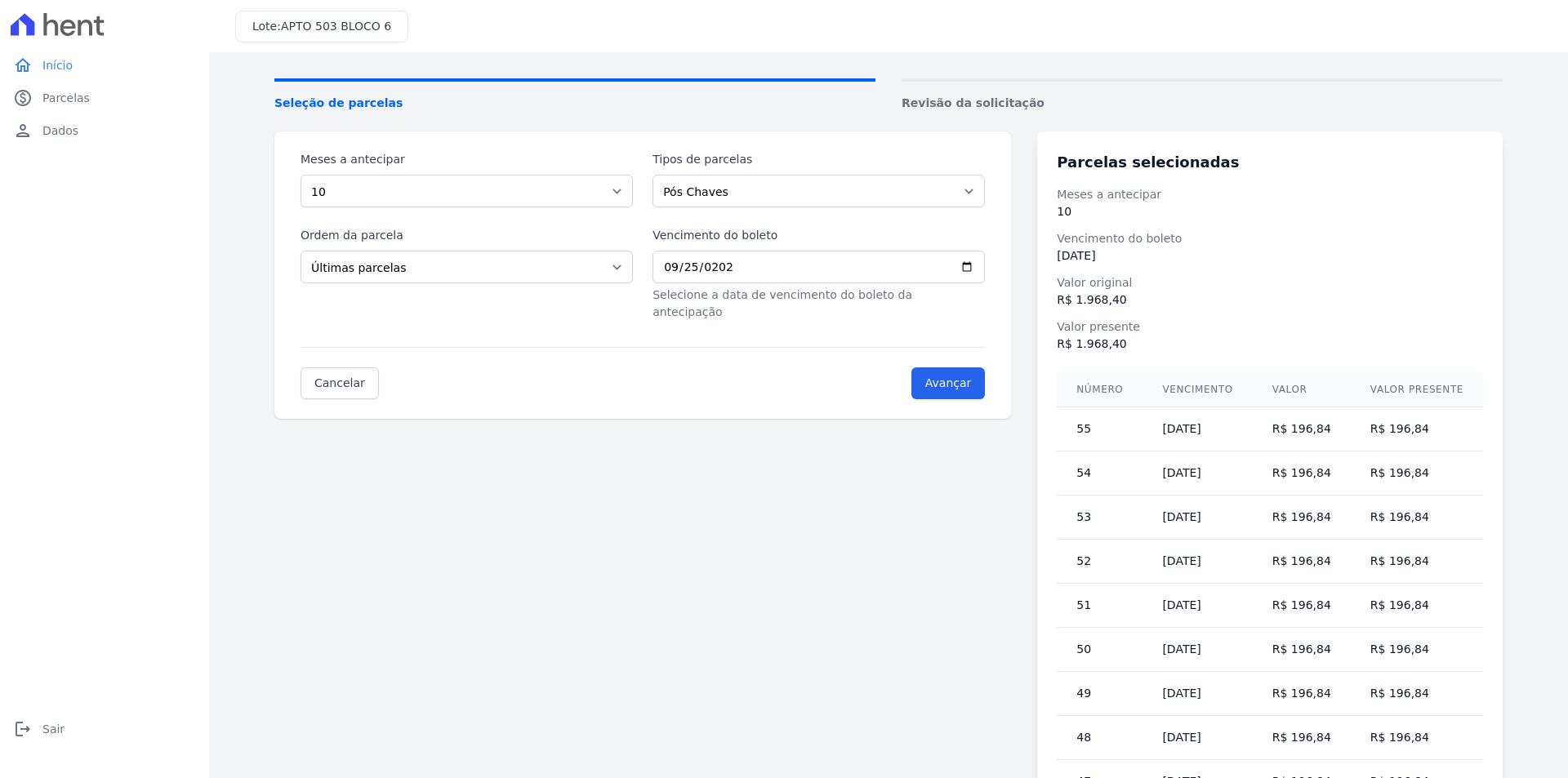
scroll to position [200, 0]
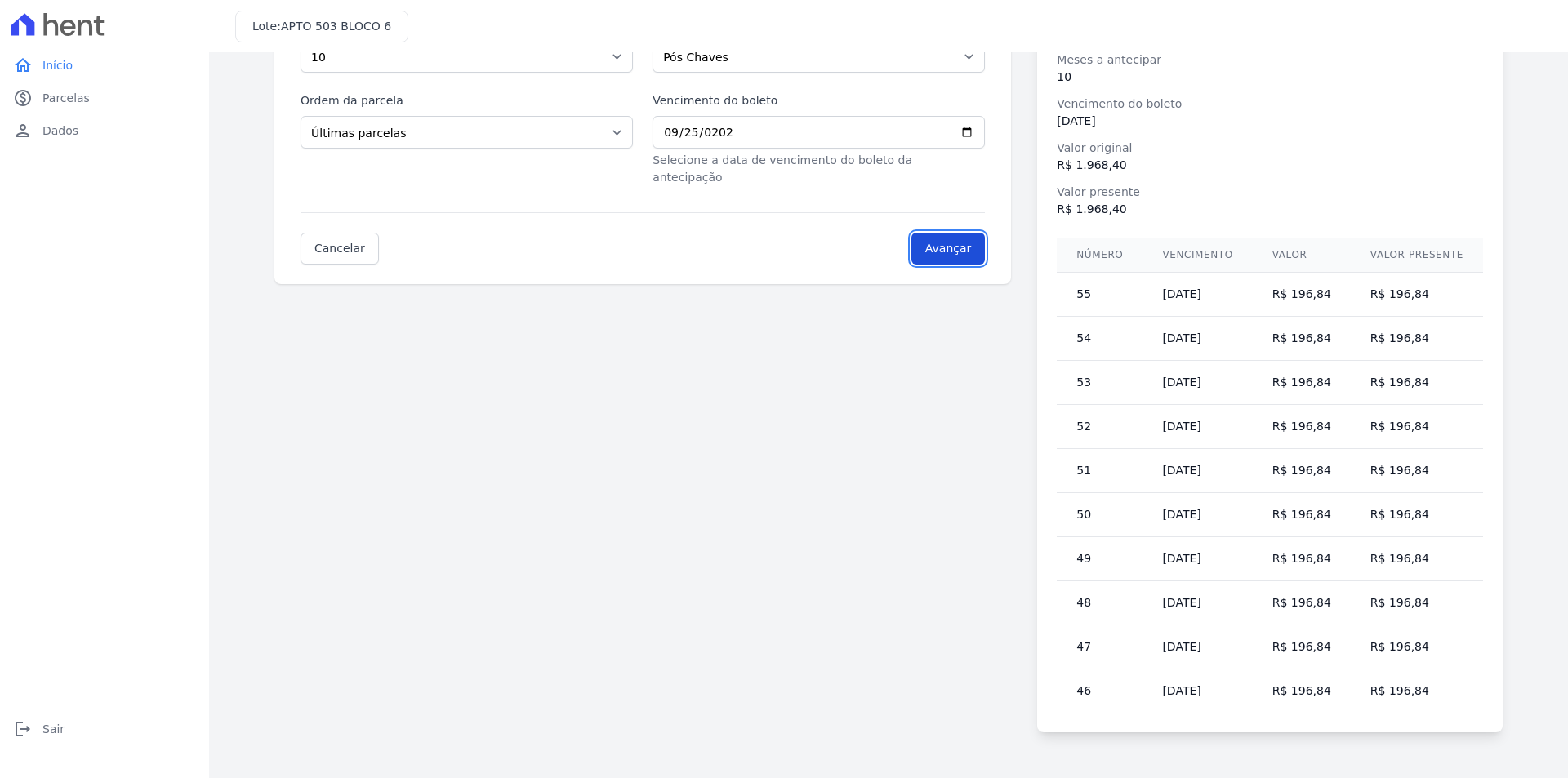
click at [960, 239] on input "Avançar" at bounding box center [949, 248] width 75 height 31
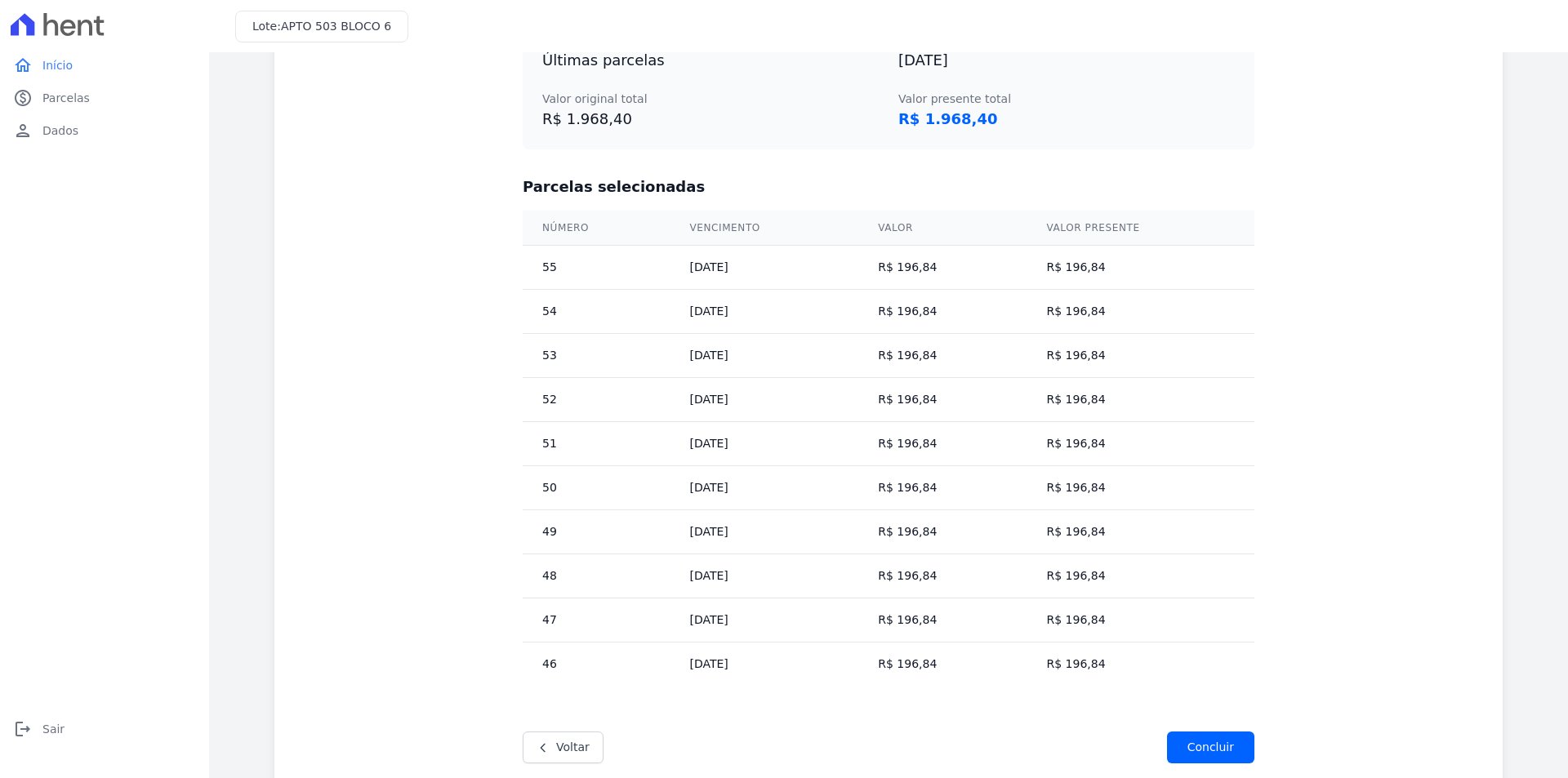
scroll to position [119, 0]
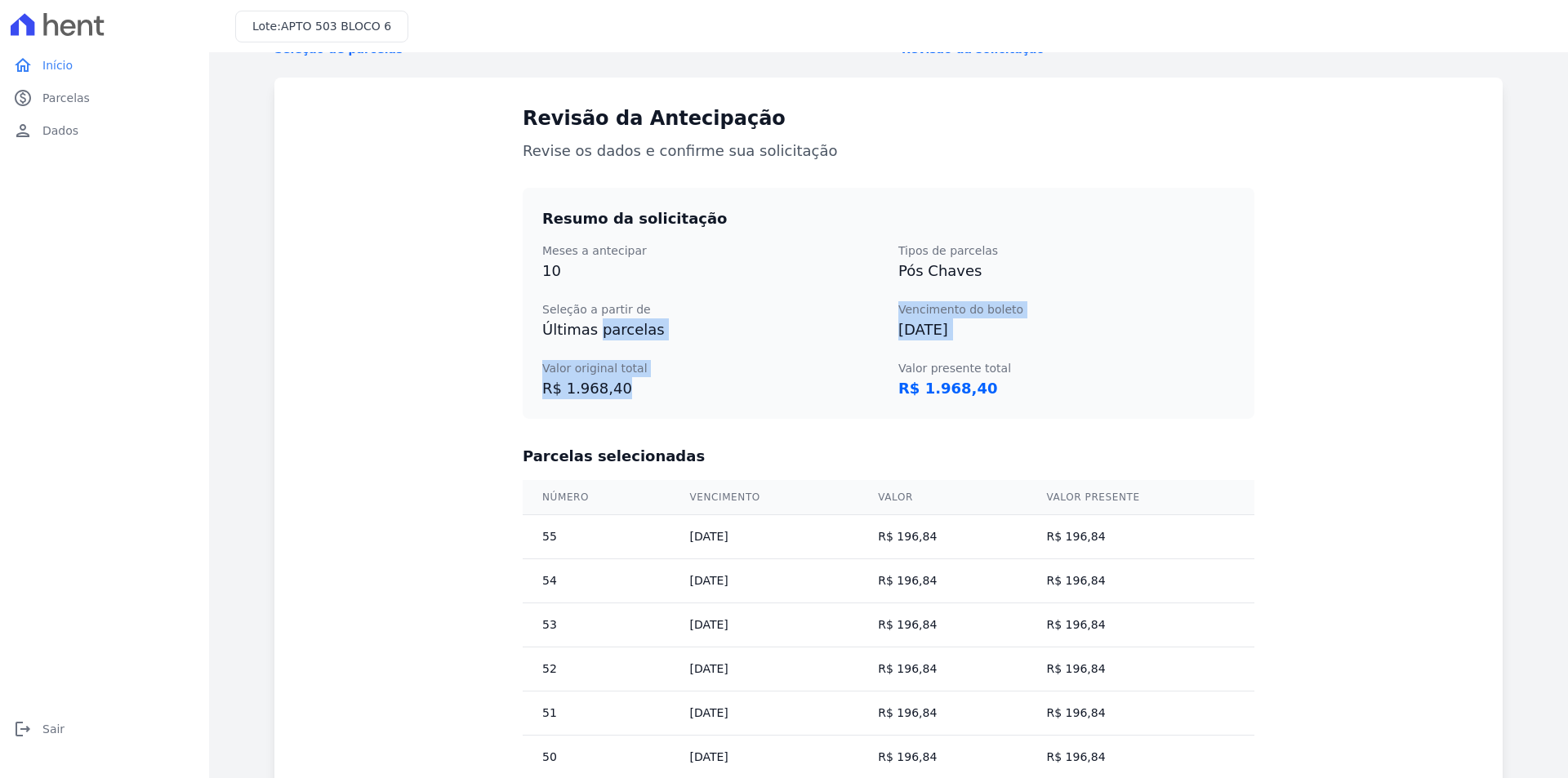
drag, startPoint x: 587, startPoint y: 325, endPoint x: 610, endPoint y: 377, distance: 56.9
click at [610, 377] on dl "Meses a antecipar 10 Tipos de parcelas Pós Chaves Seleção a partir de Últimas p…" at bounding box center [888, 320] width 692 height 156
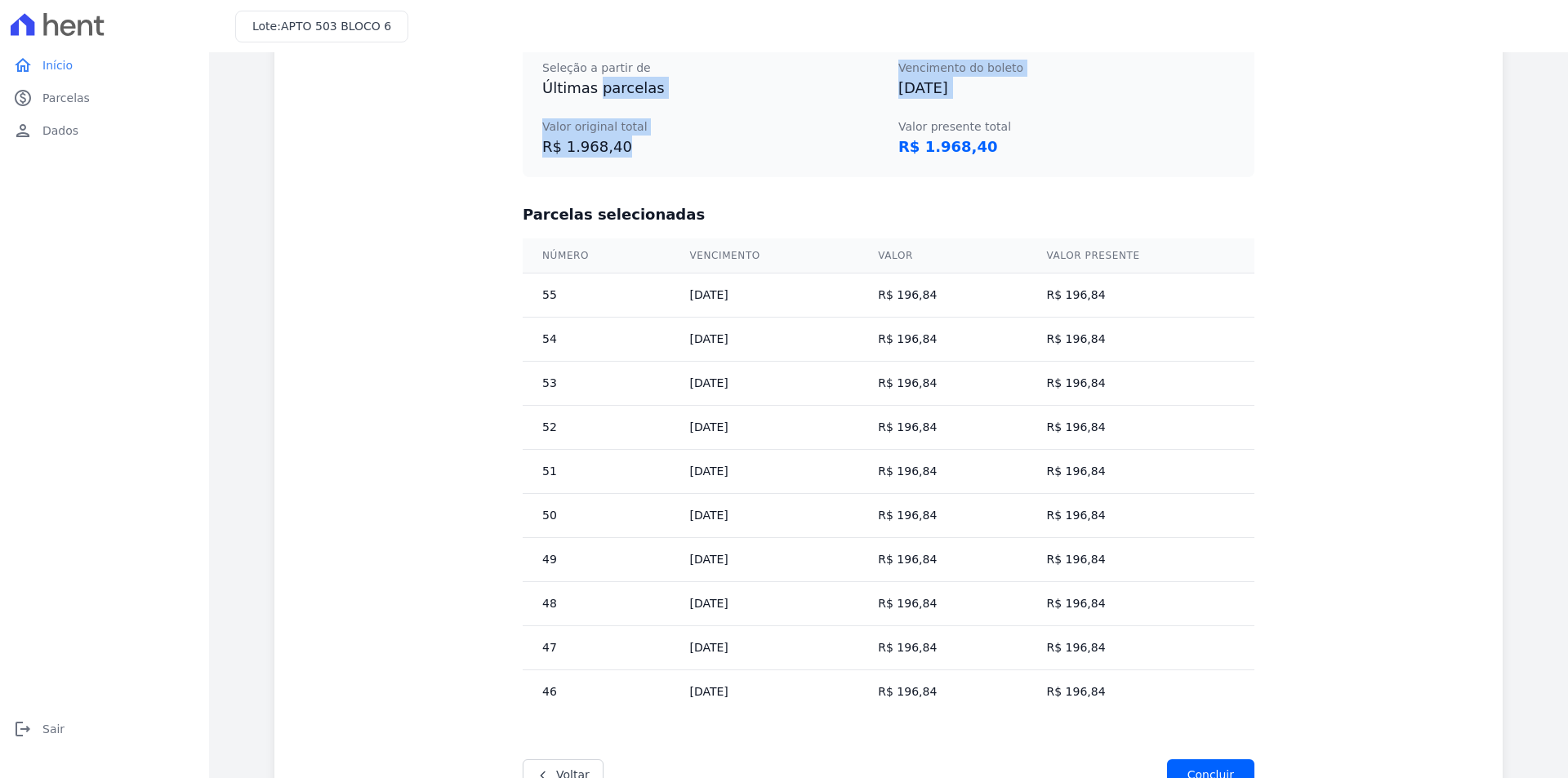
scroll to position [37, 0]
